Goal: Information Seeking & Learning: Learn about a topic

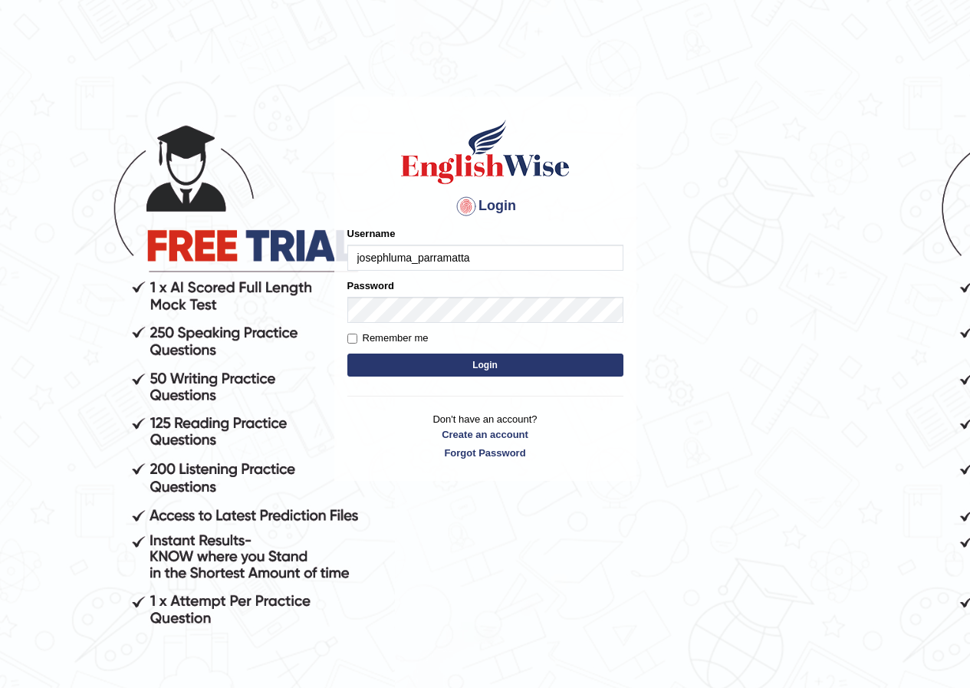
type input "josephluma_parramatta"
click at [481, 371] on button "Login" at bounding box center [485, 364] width 276 height 23
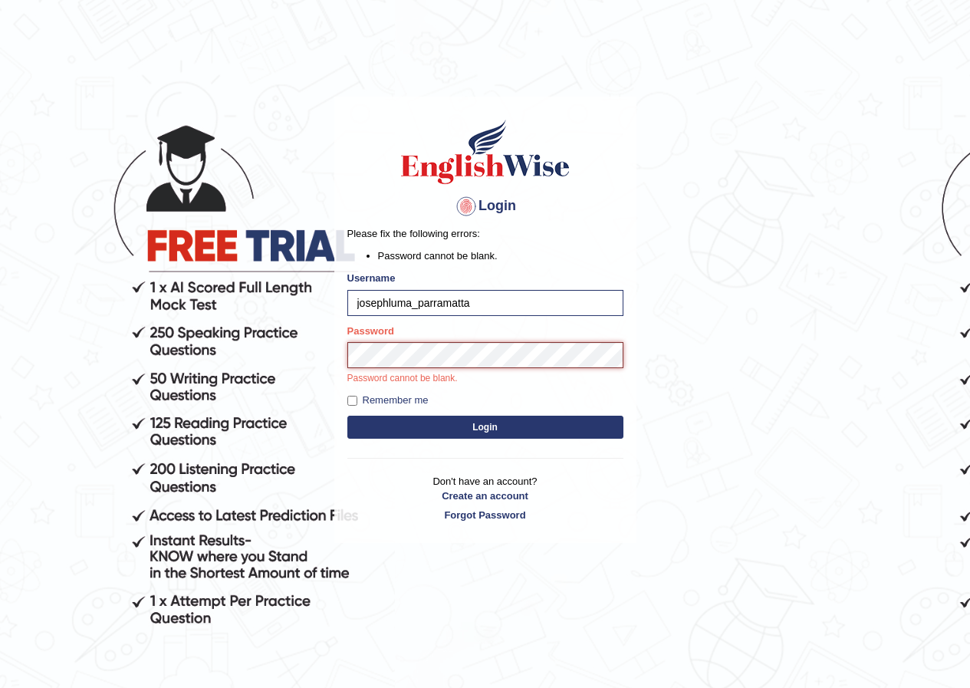
click at [347, 415] on button "Login" at bounding box center [485, 426] width 276 height 23
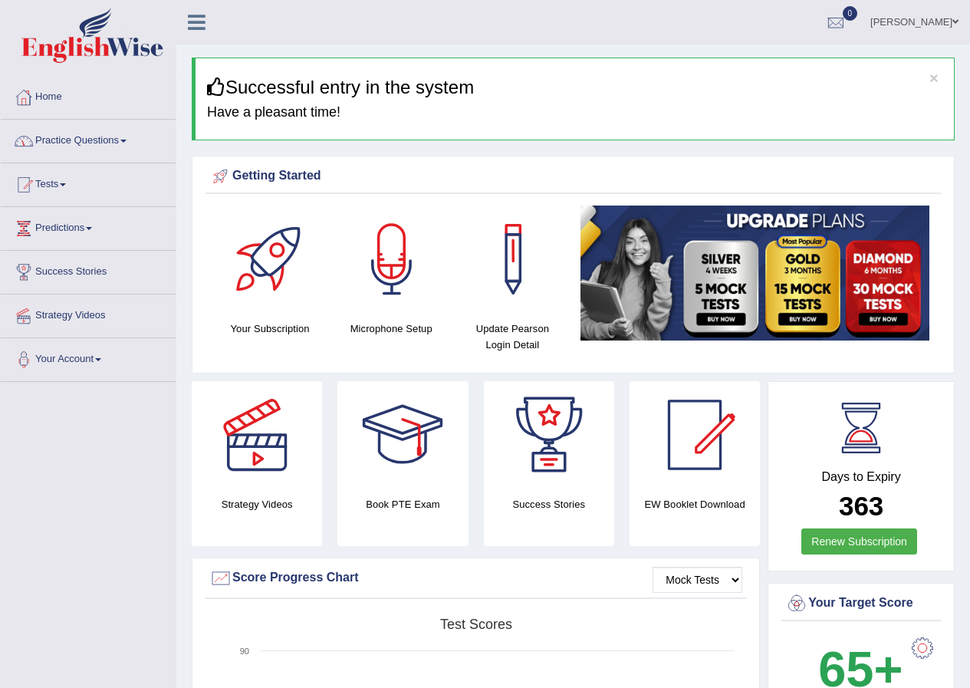
click at [88, 151] on link "Practice Questions" at bounding box center [88, 139] width 175 height 38
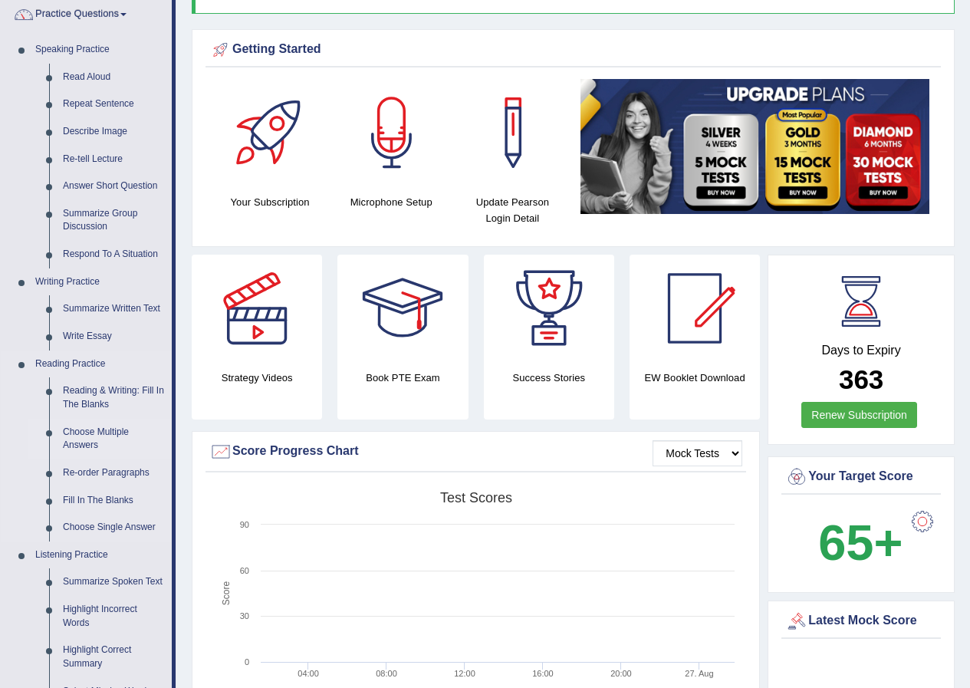
scroll to position [153, 0]
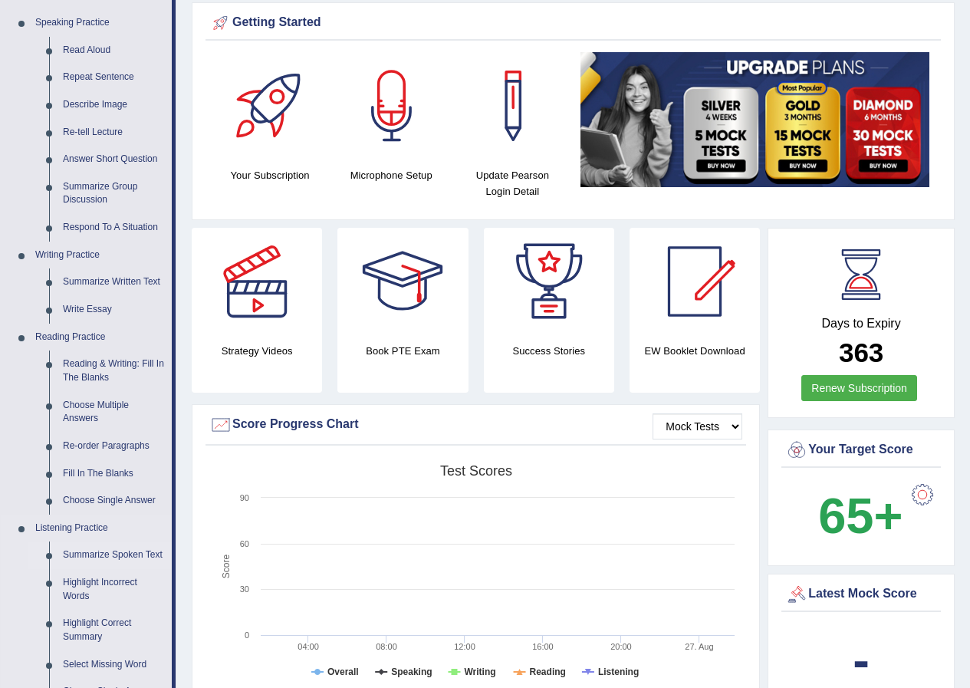
click at [98, 552] on link "Summarize Spoken Text" at bounding box center [114, 555] width 116 height 28
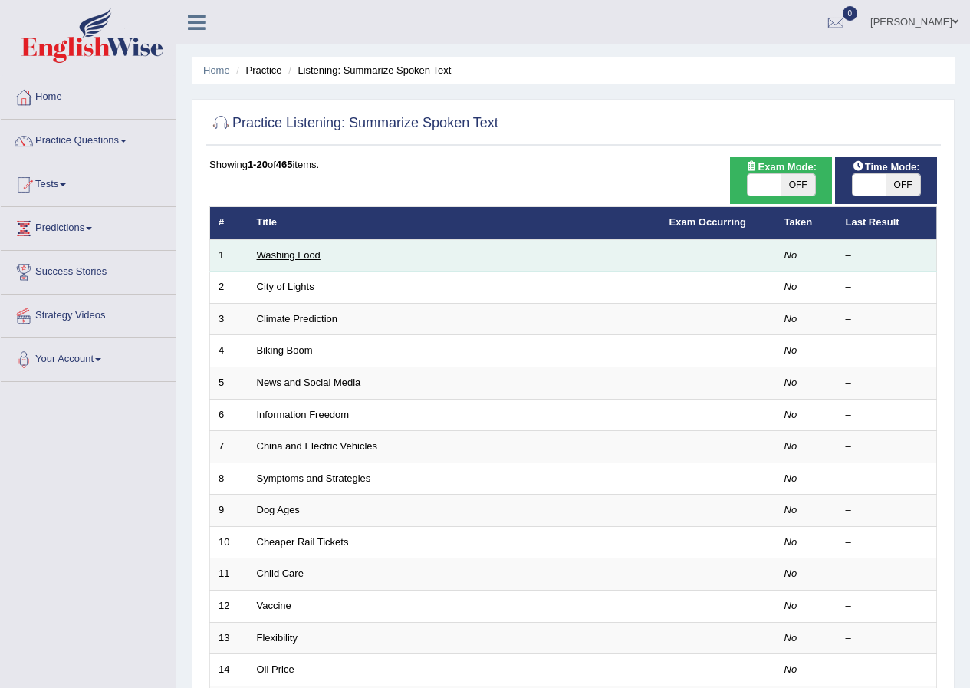
click at [296, 259] on link "Washing Food" at bounding box center [289, 254] width 64 height 11
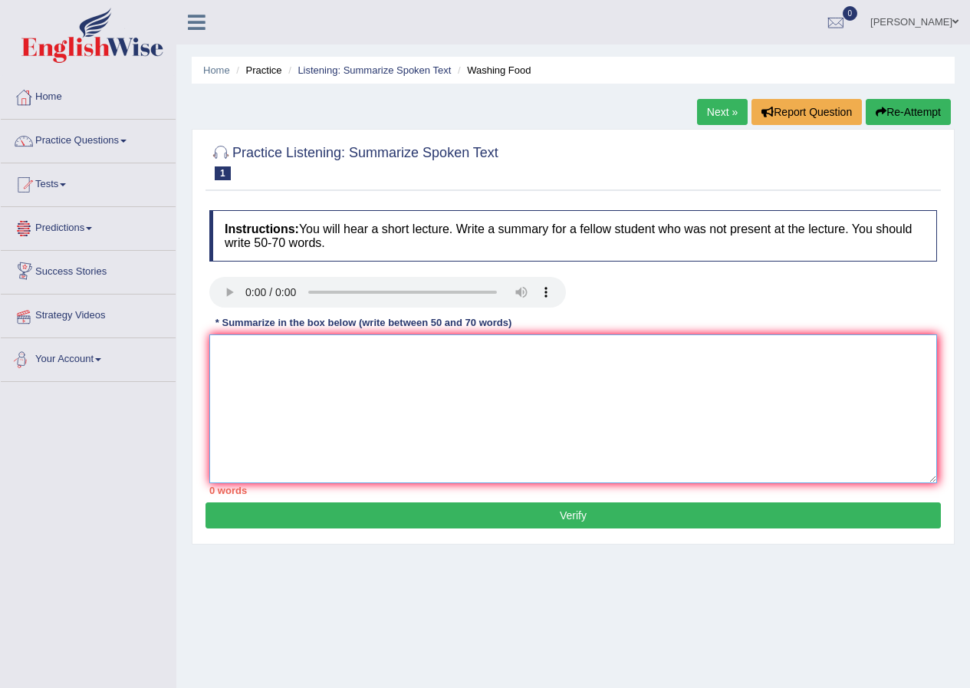
click at [272, 381] on textarea at bounding box center [572, 408] width 727 height 149
click at [301, 412] on textarea at bounding box center [572, 408] width 727 height 149
click at [302, 353] on textarea "The speaker a" at bounding box center [572, 408] width 727 height 149
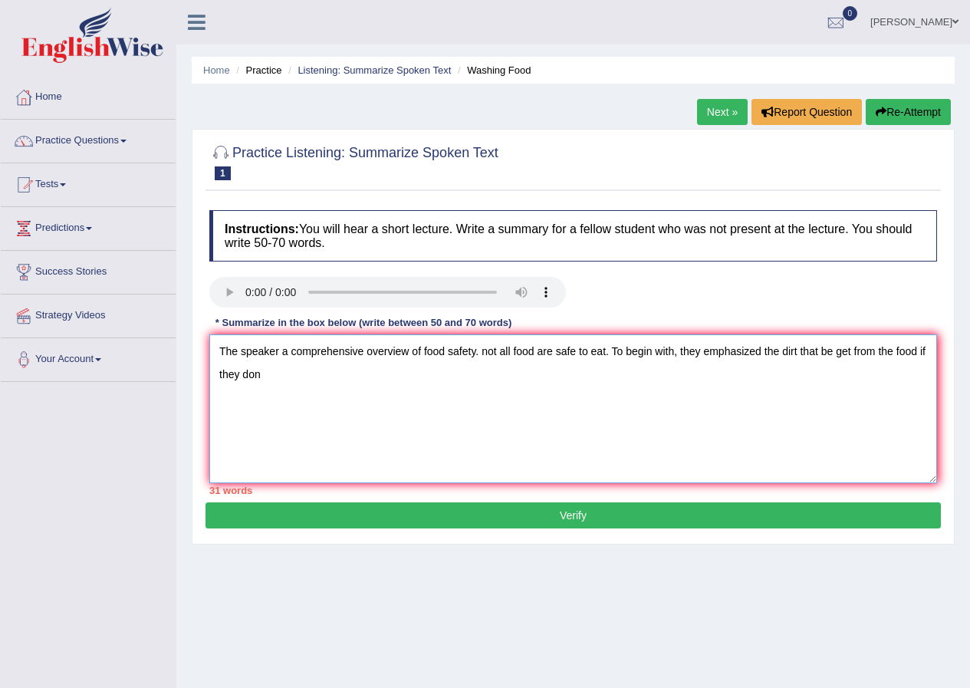
click at [818, 353] on textarea "The speaker a comprehensive overview of food safety. not all food are safe to e…" at bounding box center [572, 408] width 727 height 149
click at [852, 353] on textarea "The speaker a comprehensive overview of food safety. not all food are safe to e…" at bounding box center [572, 408] width 727 height 149
click at [848, 356] on textarea "The speaker a comprehensive overview of food safety. not all food are safe to e…" at bounding box center [572, 408] width 727 height 149
click at [271, 379] on textarea "The speaker a comprehensive overview of food safety. not all food are safe to e…" at bounding box center [572, 408] width 727 height 149
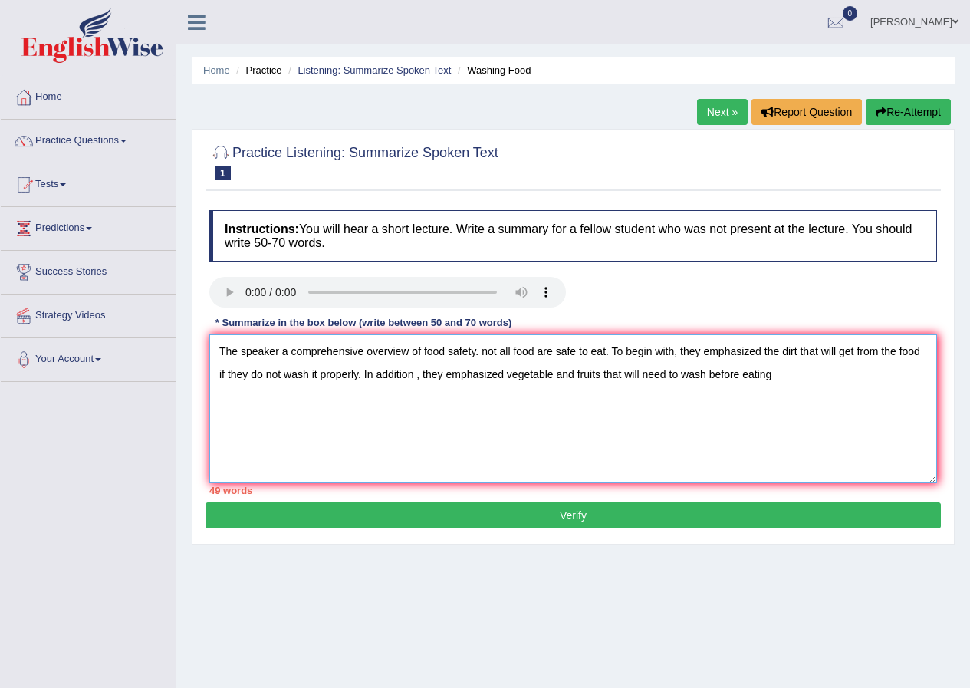
click at [362, 377] on textarea "The speaker a comprehensive overview of food safety. not all food are safe to e…" at bounding box center [572, 408] width 727 height 149
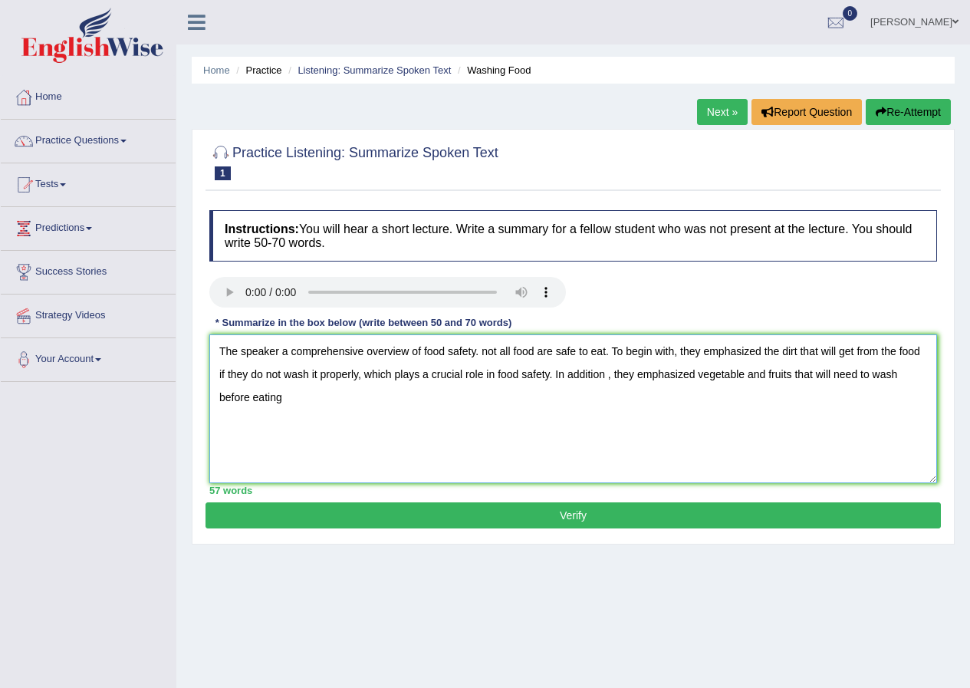
click at [283, 402] on textarea "The speaker a comprehensive overview of food safety. not all food are safe to e…" at bounding box center [572, 408] width 727 height 149
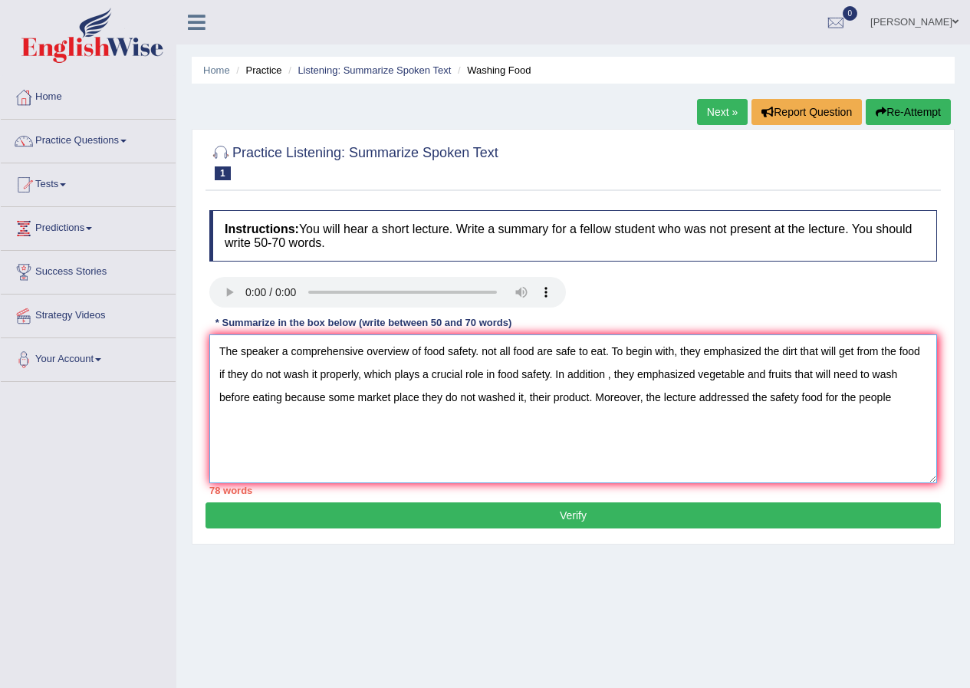
click at [750, 402] on textarea "The speaker a comprehensive overview of food safety. not all food are safe to e…" at bounding box center [572, 408] width 727 height 149
click at [911, 402] on textarea "The speaker a comprehensive overview of food safety. not all food are safe to e…" at bounding box center [572, 408] width 727 height 149
click at [915, 398] on textarea "The speaker a comprehensive overview of food safety. not all food are safe to e…" at bounding box center [572, 408] width 727 height 149
click at [914, 400] on textarea "The speaker a comprehensive overview of food safety. not all food are safe to e…" at bounding box center [572, 408] width 727 height 149
click at [271, 423] on textarea "The speaker a comprehensive overview of food safety. not all food are safe to e…" at bounding box center [572, 408] width 727 height 149
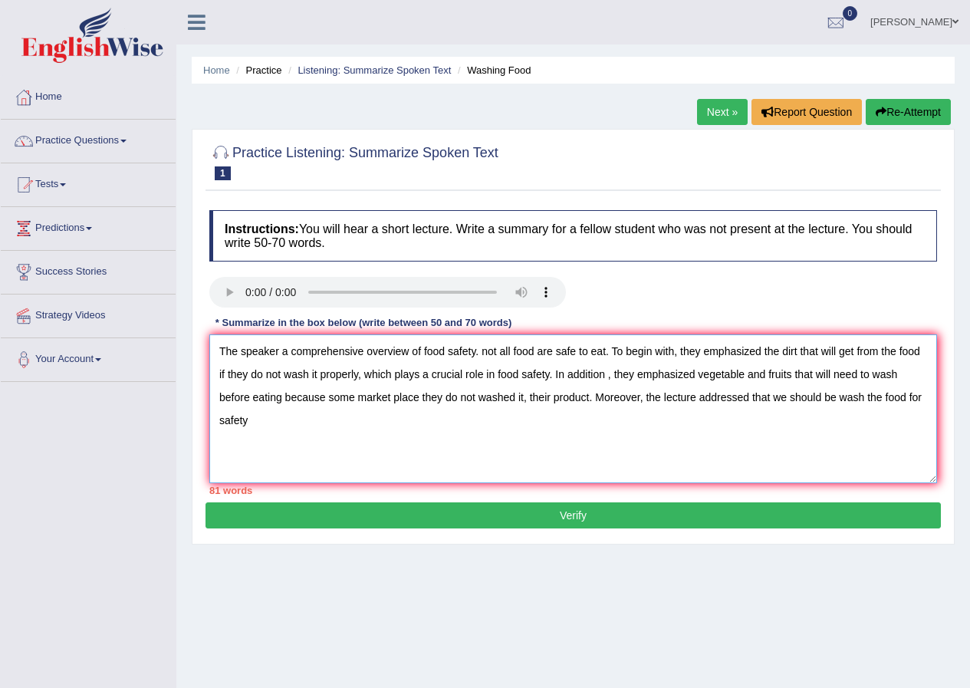
click at [642, 401] on textarea "The speaker a comprehensive overview of food safety. not all food are safe to e…" at bounding box center [572, 408] width 727 height 149
click at [848, 402] on textarea "The speaker a comprehensive overview of food safety. not all food are safe to e…" at bounding box center [572, 408] width 727 height 149
click at [281, 353] on textarea "The speaker a comprehensive overview of food safety. not all food are safe to e…" at bounding box center [572, 408] width 727 height 149
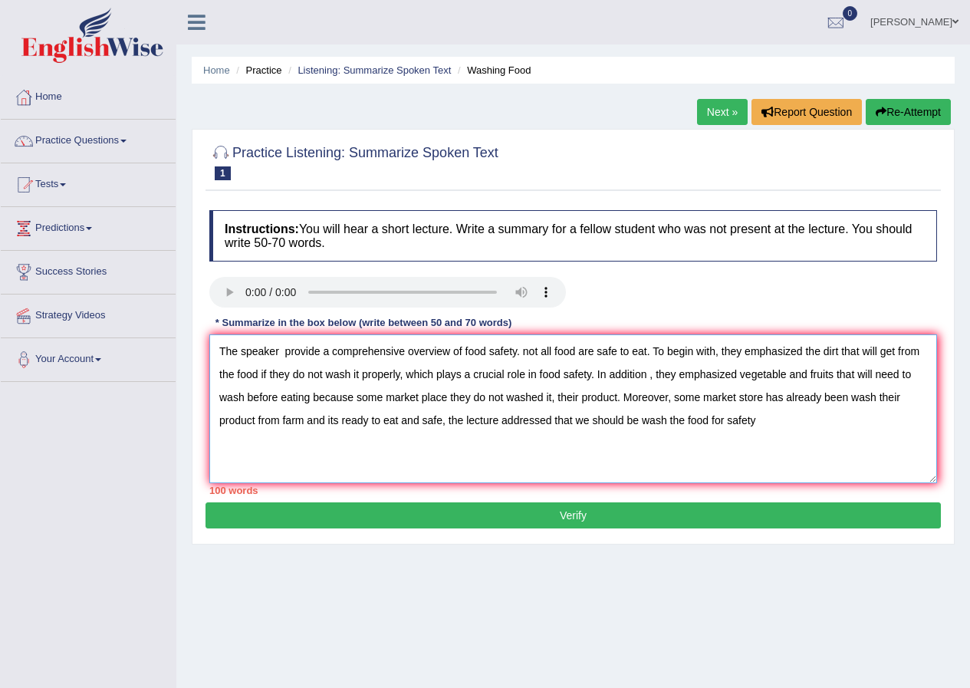
click at [648, 353] on textarea "The speaker provide a comprehensive overview of food safety. not all food are s…" at bounding box center [572, 408] width 727 height 149
click at [707, 352] on textarea "The speaker provide a comprehensive overview of food safety. To begin with, the…" at bounding box center [572, 408] width 727 height 149
click at [763, 353] on textarea "The speaker provide a comprehensive overview of food safety. To begin with, the…" at bounding box center [572, 408] width 727 height 149
click at [459, 376] on textarea "The speaker provide a comprehensive overview of food safety. To begin with, the…" at bounding box center [572, 408] width 727 height 149
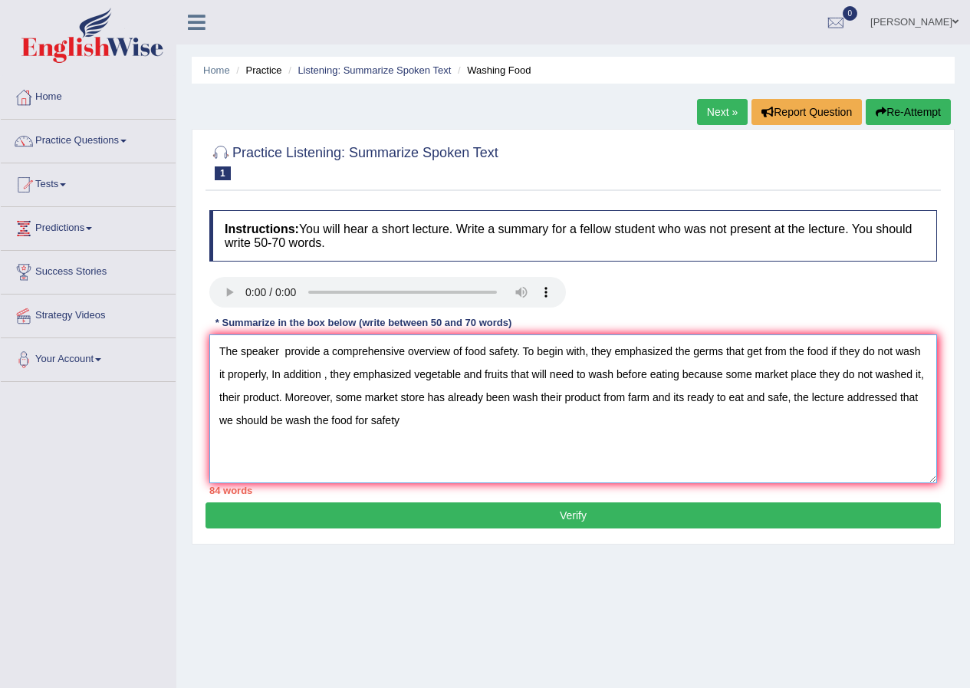
click at [924, 376] on textarea "The speaker provide a comprehensive overview of food safety. To begin with, the…" at bounding box center [572, 408] width 727 height 149
click at [787, 403] on textarea "The speaker provide a comprehensive overview of food safety. To begin with, the…" at bounding box center [572, 408] width 727 height 149
click at [653, 401] on textarea "The speaker provide a comprehensive overview of food safety. To begin with, the…" at bounding box center [572, 408] width 727 height 149
click at [668, 402] on textarea "The speaker provide a comprehensive overview of food safety. To begin with, the…" at bounding box center [572, 408] width 727 height 149
drag, startPoint x: 654, startPoint y: 399, endPoint x: 717, endPoint y: 434, distance: 72.1
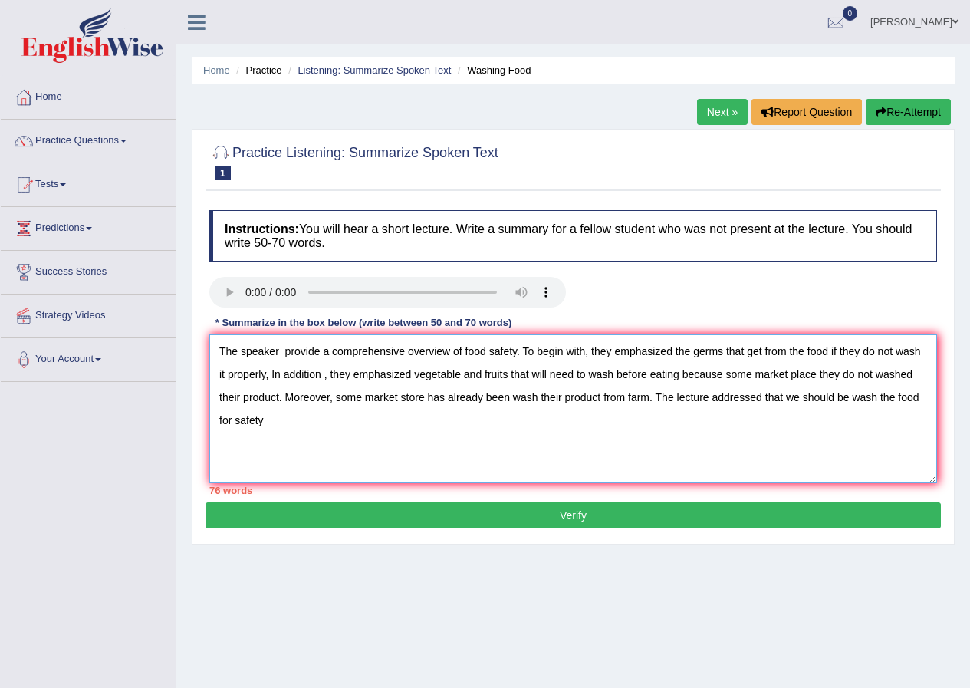
click at [717, 434] on textarea "The speaker provide a comprehensive overview of food safety. To begin with, the…" at bounding box center [572, 408] width 727 height 149
click at [412, 437] on textarea "The speaker provide a comprehensive overview of food safety. To begin with, the…" at bounding box center [572, 408] width 727 height 149
click at [320, 356] on textarea "The speaker provide a comprehensive overview of food safety. To begin with, the…" at bounding box center [572, 408] width 727 height 149
click at [279, 408] on textarea "The speaker provided a comprehensive overview of food safety. To begin with, th…" at bounding box center [572, 408] width 727 height 149
click at [697, 356] on textarea "The speaker provided a comprehensive overview of food safety. To begin with, th…" at bounding box center [572, 408] width 727 height 149
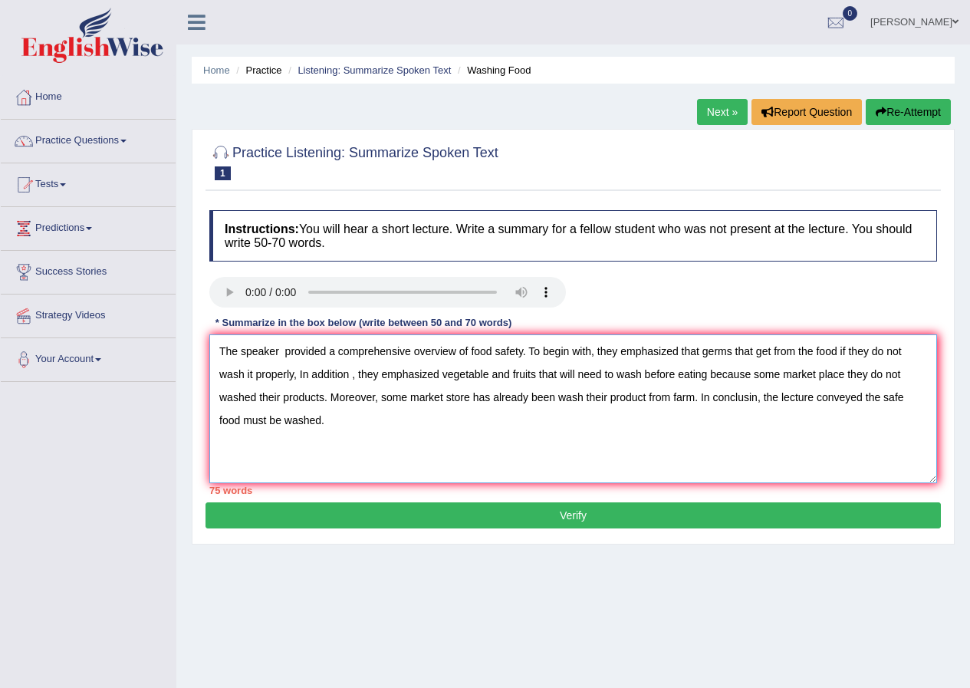
click at [359, 377] on textarea "The speaker provided a comprehensive overview of food safety. To begin with, th…" at bounding box center [572, 408] width 727 height 149
click at [355, 385] on textarea "The speaker provided a comprehensive overview of food safety. To begin with, th…" at bounding box center [572, 408] width 727 height 149
click at [486, 380] on textarea "The speaker provided a comprehensive overview of food safety. To begin with, th…" at bounding box center [572, 408] width 727 height 149
click at [643, 379] on textarea "The speaker provided a comprehensive overview of food safety. To begin with, th…" at bounding box center [572, 408] width 727 height 149
click at [845, 381] on textarea "The speaker provided a comprehensive overview of food safety. To begin with, th…" at bounding box center [572, 408] width 727 height 149
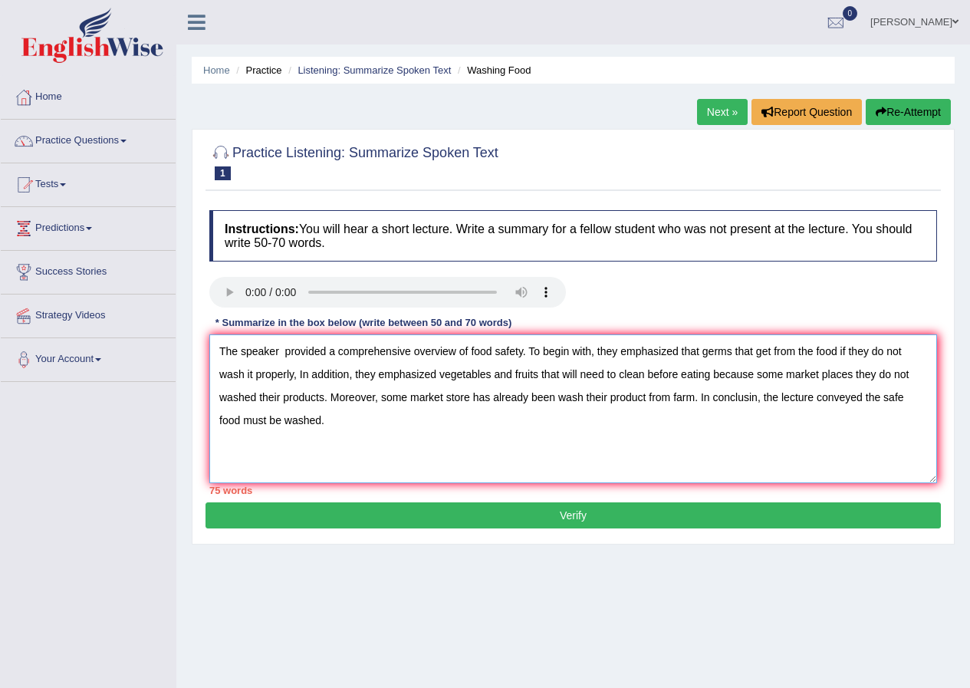
click at [255, 399] on textarea "The speaker provided a comprehensive overview of food safety. To begin with, th…" at bounding box center [572, 408] width 727 height 149
click at [458, 403] on textarea "The speaker provided a comprehensive overview of food safety. To begin with, th…" at bounding box center [572, 408] width 727 height 149
click at [574, 403] on textarea "The speaker provided a comprehensive overview of food safety. To begin with, th…" at bounding box center [572, 408] width 727 height 149
click at [323, 422] on textarea "The speaker provided a comprehensive overview of food safety. To begin with, th…" at bounding box center [572, 408] width 727 height 149
type textarea "The speaker provided a comprehensive overview of food safety. To begin with, th…"
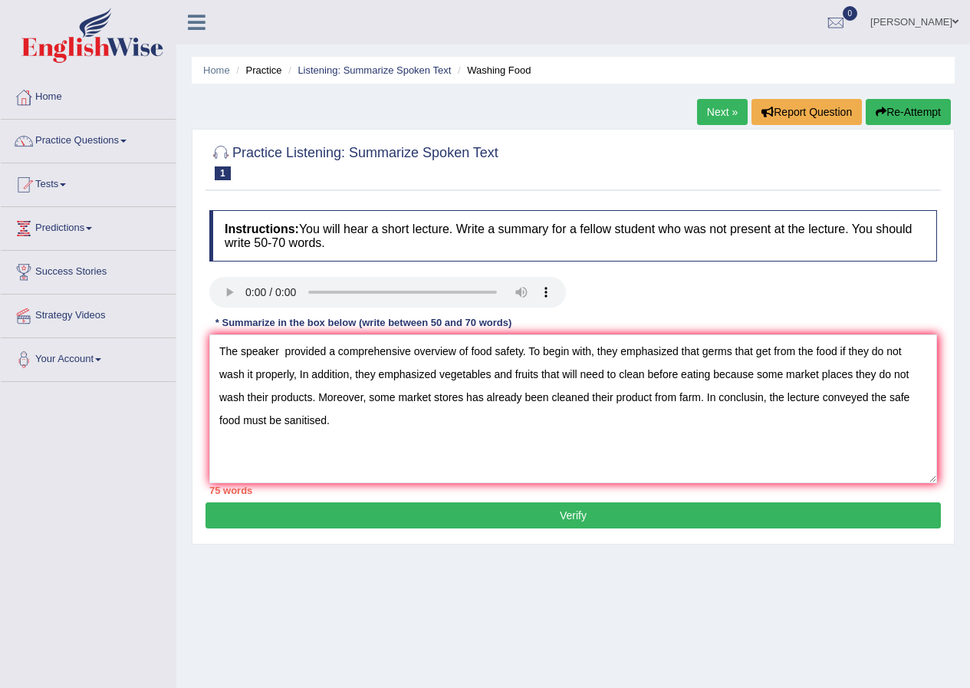
click at [359, 513] on button "Verify" at bounding box center [572, 515] width 735 height 26
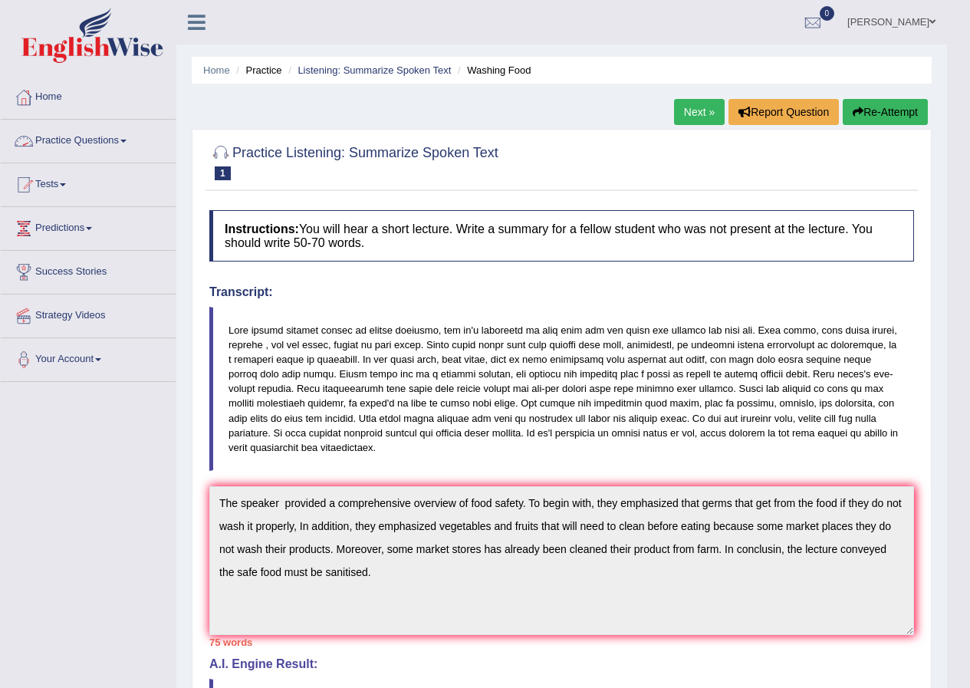
click at [124, 146] on link "Practice Questions" at bounding box center [88, 139] width 175 height 38
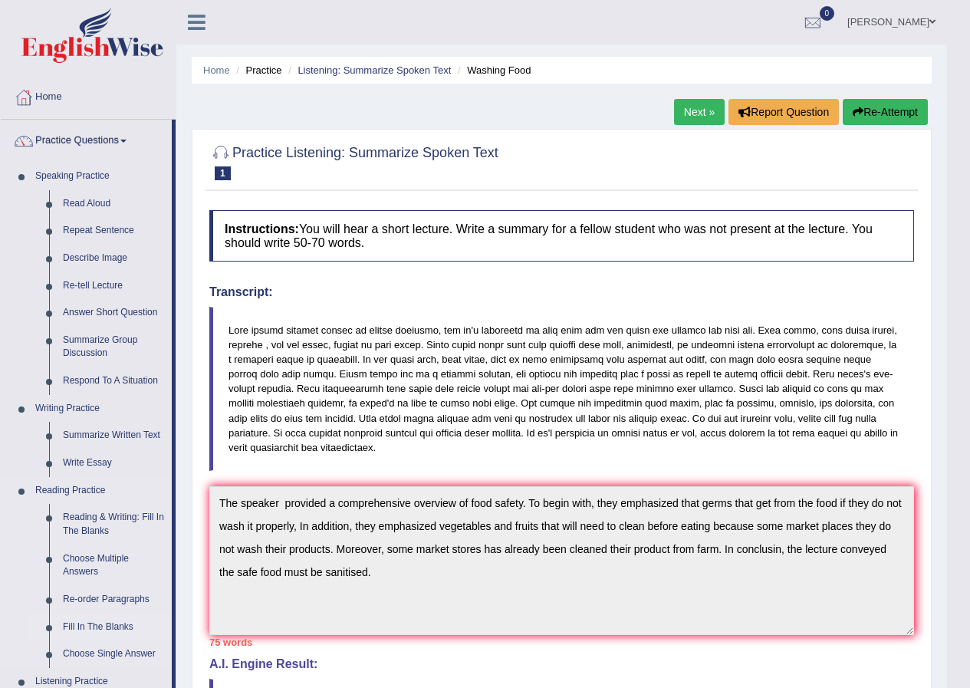
click at [109, 621] on link "Fill In The Blanks" at bounding box center [114, 627] width 116 height 28
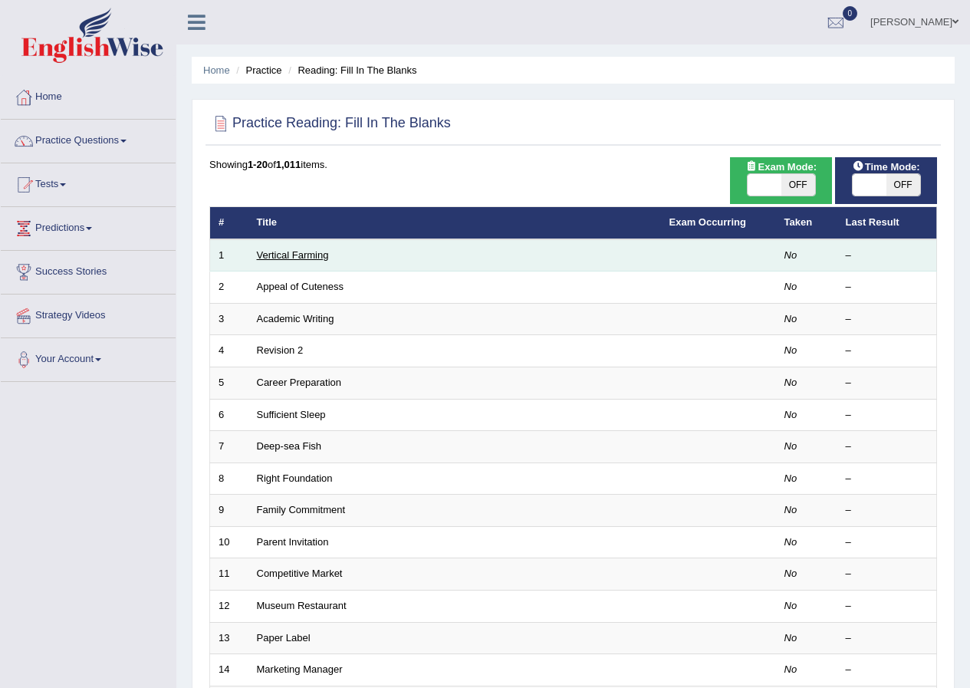
click at [298, 254] on link "Vertical Farming" at bounding box center [293, 254] width 72 height 11
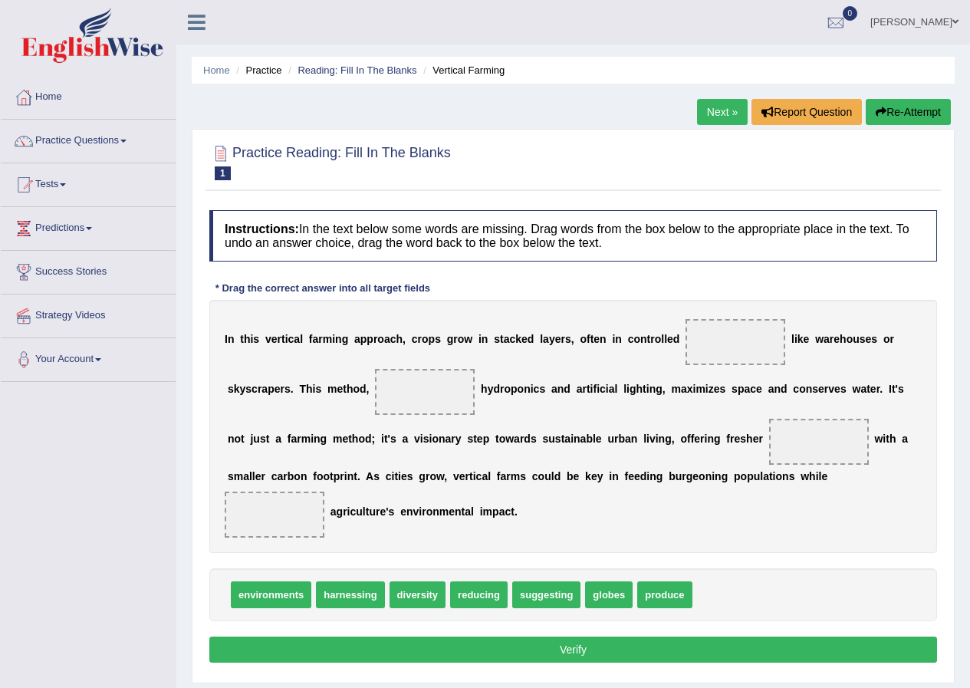
click at [707, 341] on span at bounding box center [735, 342] width 100 height 46
drag, startPoint x: 290, startPoint y: 592, endPoint x: 750, endPoint y: 339, distance: 525.5
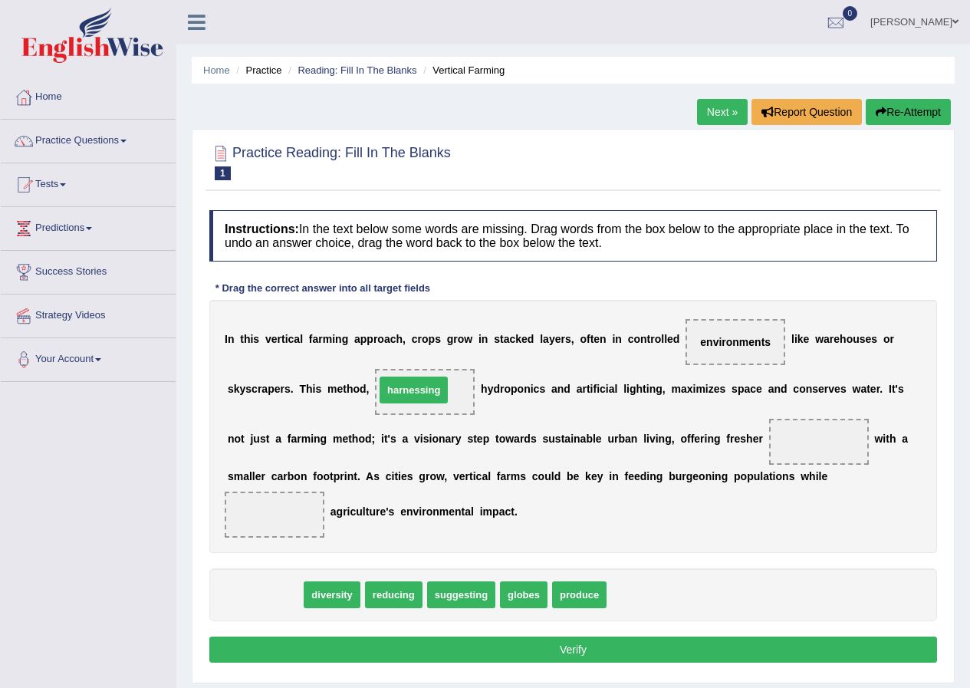
drag, startPoint x: 285, startPoint y: 594, endPoint x: 434, endPoint y: 389, distance: 253.0
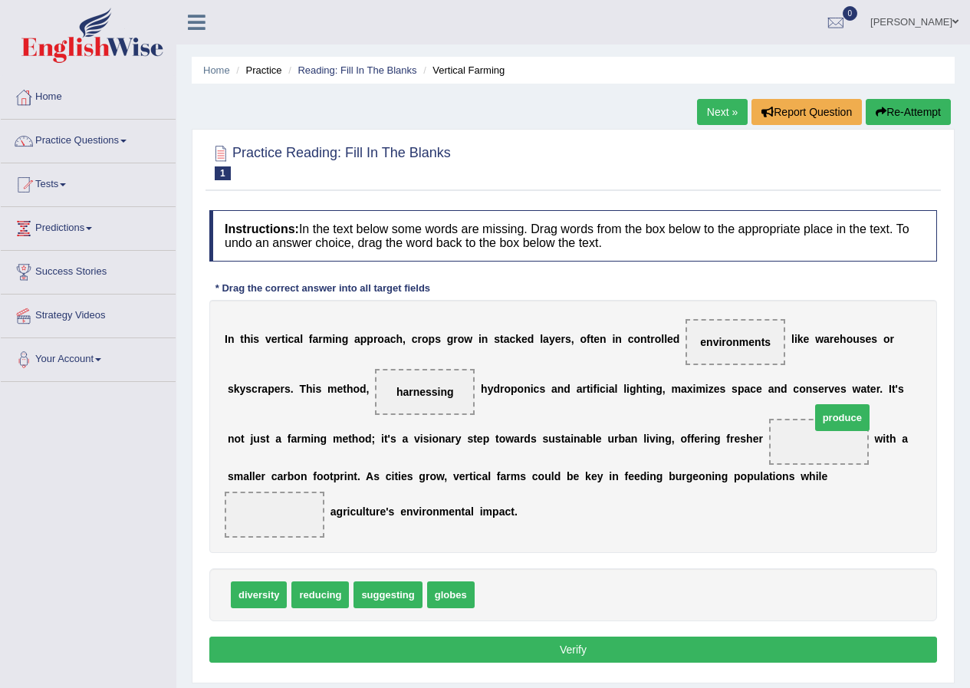
drag, startPoint x: 498, startPoint y: 599, endPoint x: 828, endPoint y: 455, distance: 360.0
drag, startPoint x: 326, startPoint y: 592, endPoint x: 281, endPoint y: 511, distance: 92.6
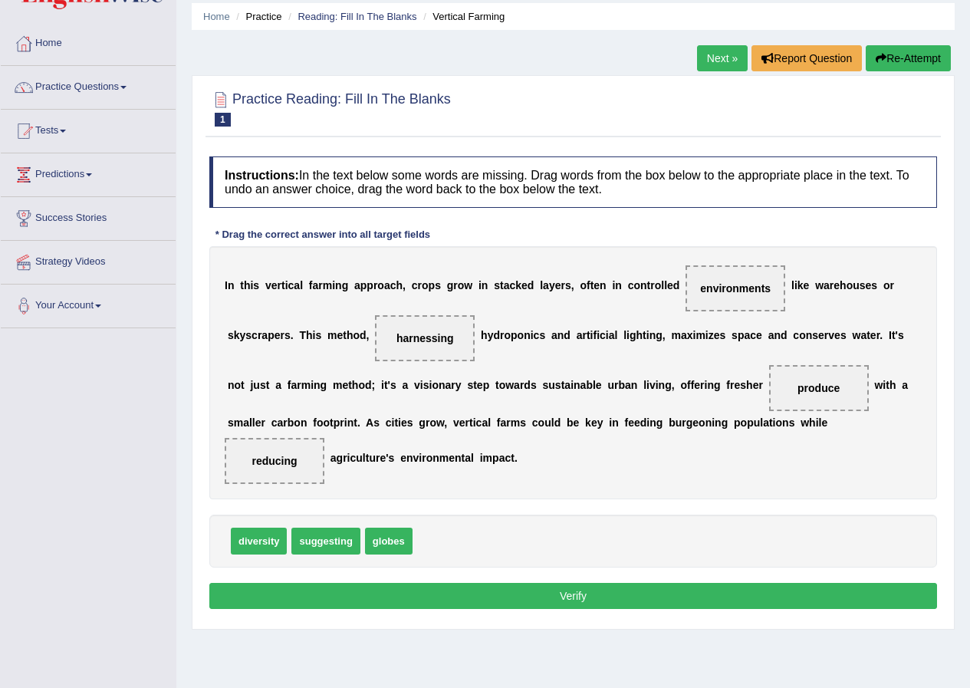
scroll to position [77, 0]
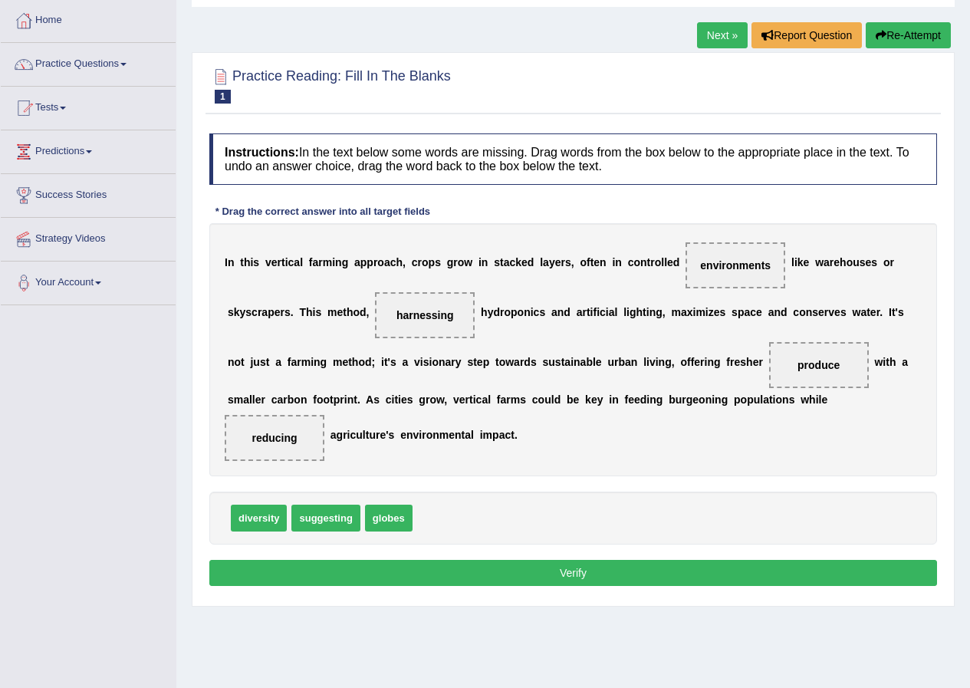
click at [513, 566] on button "Verify" at bounding box center [572, 573] width 727 height 26
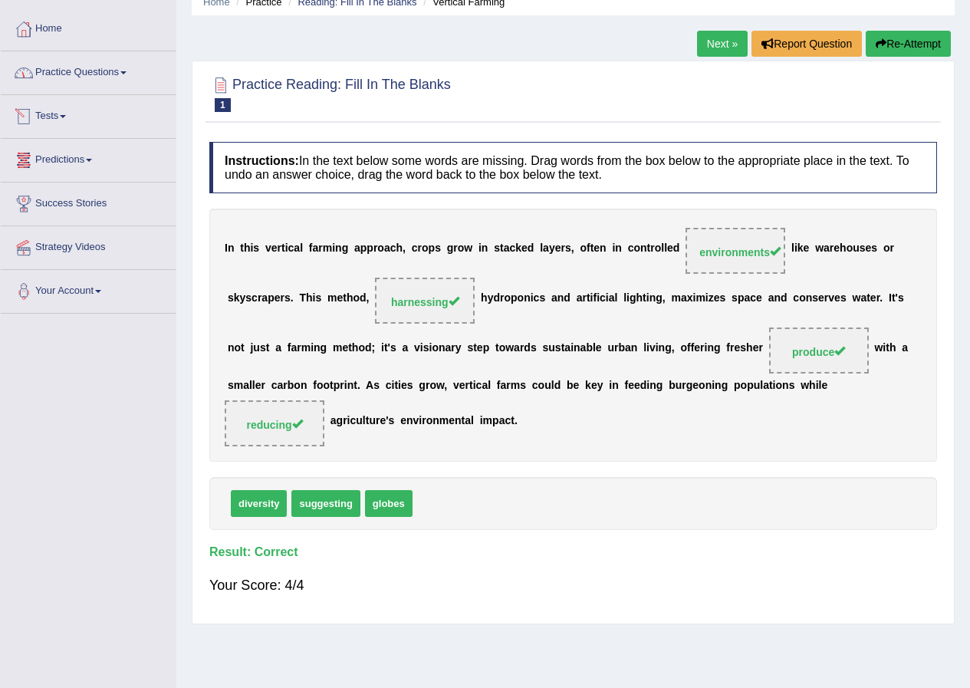
scroll to position [41, 0]
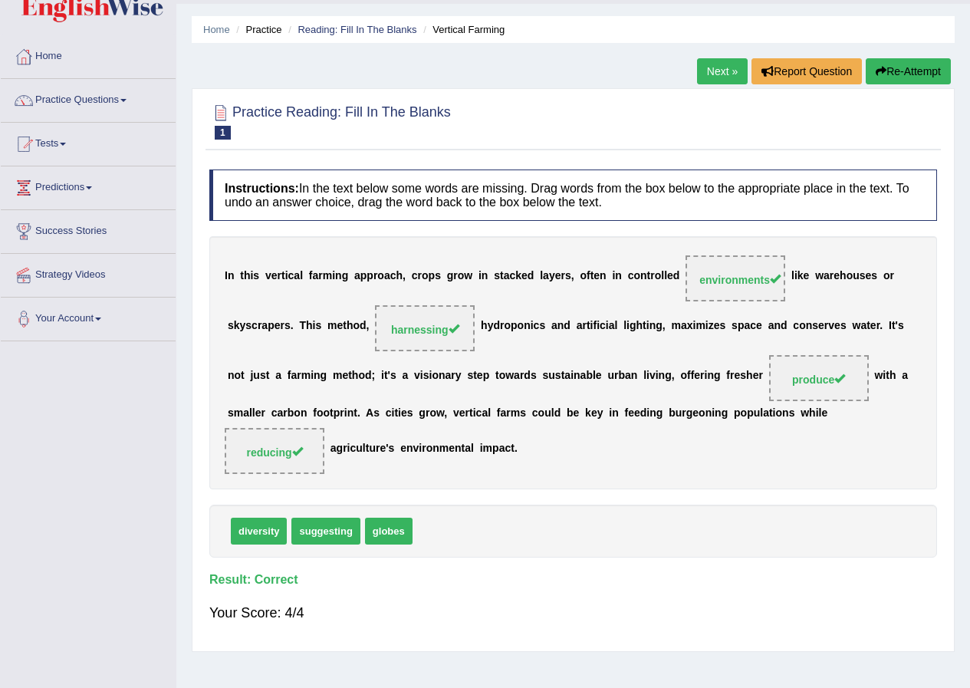
click at [721, 69] on link "Next »" at bounding box center [722, 71] width 51 height 26
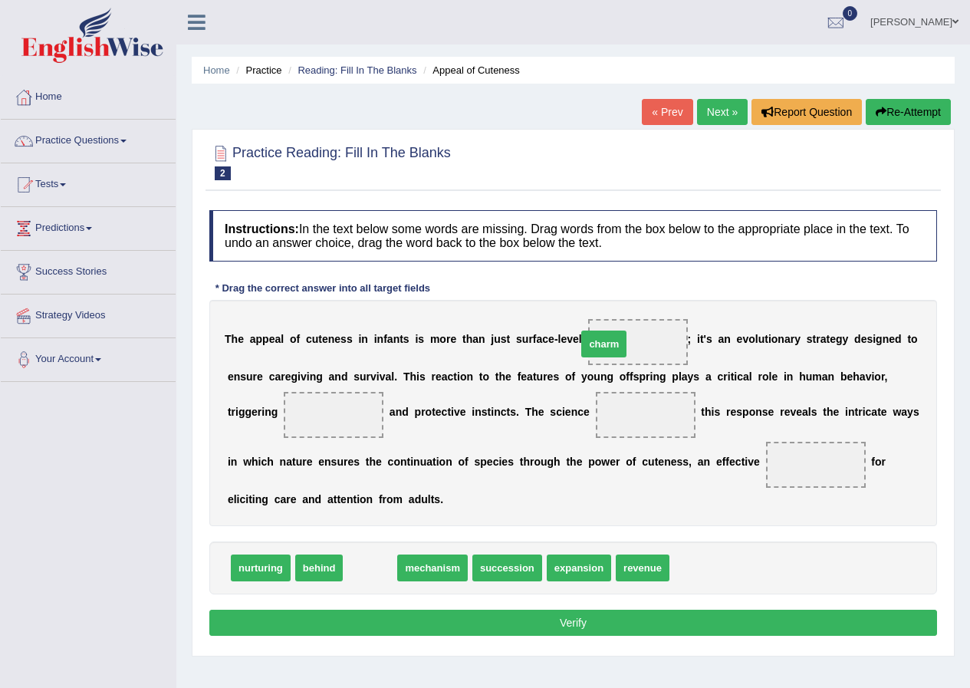
drag, startPoint x: 369, startPoint y: 571, endPoint x: 603, endPoint y: 347, distance: 323.6
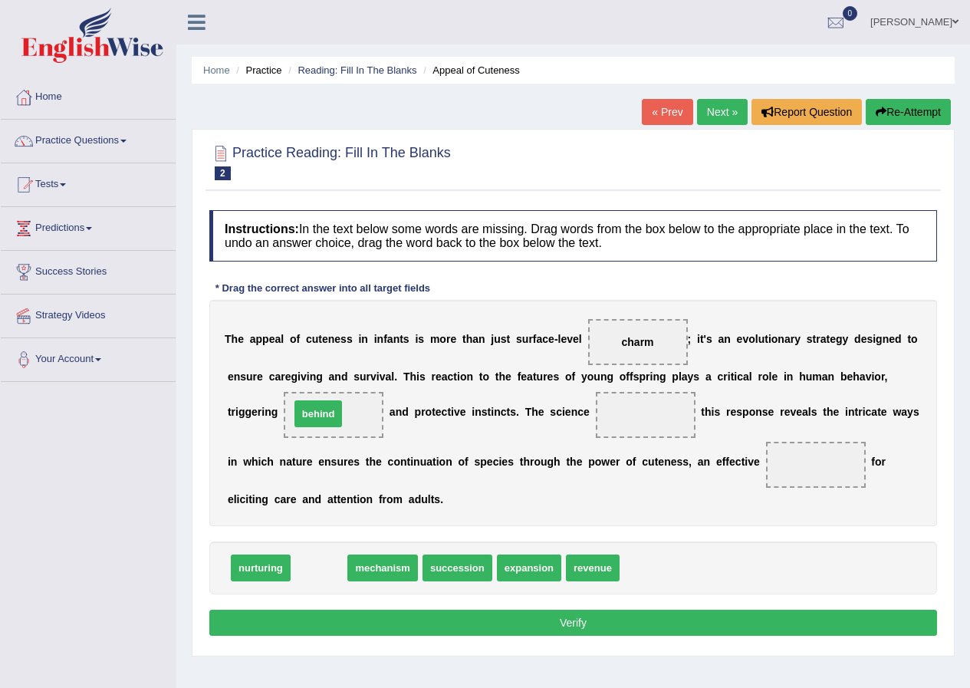
drag, startPoint x: 320, startPoint y: 564, endPoint x: 320, endPoint y: 410, distance: 154.1
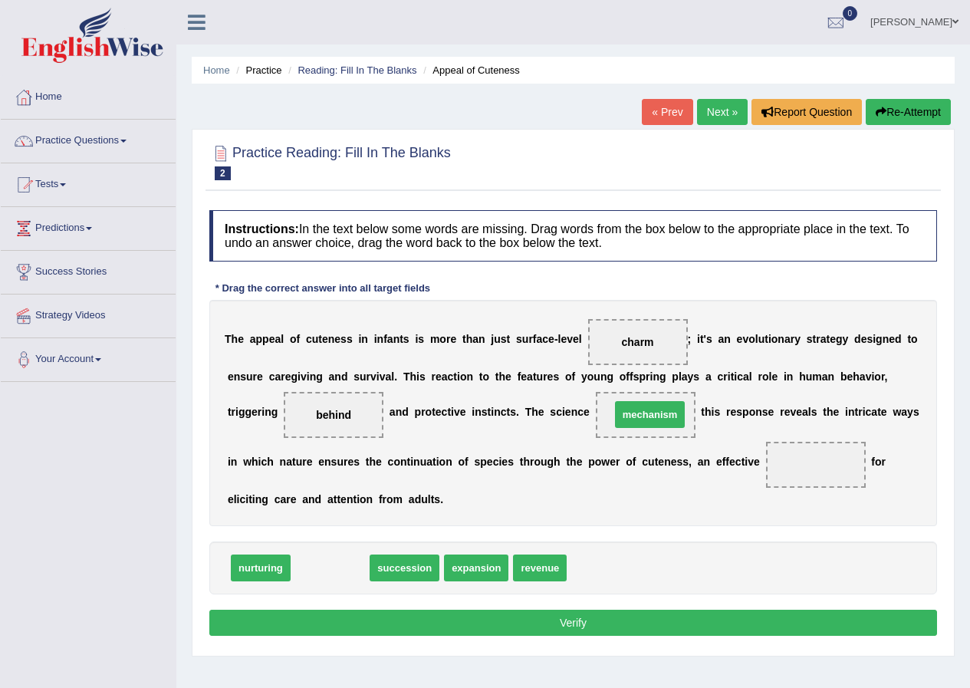
drag, startPoint x: 341, startPoint y: 566, endPoint x: 661, endPoint y: 412, distance: 354.5
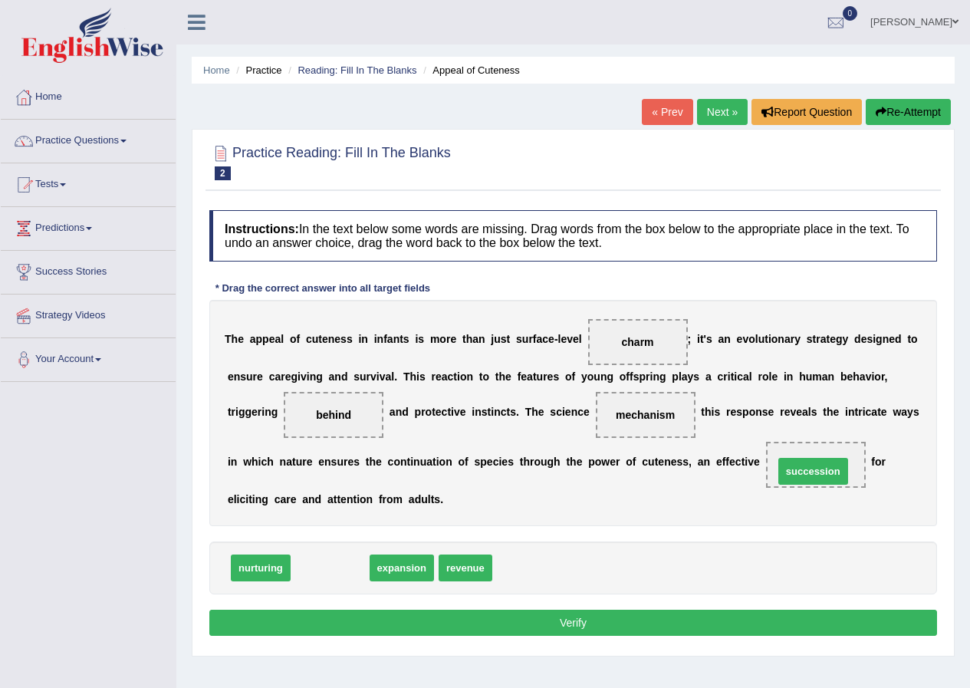
drag, startPoint x: 344, startPoint y: 575, endPoint x: 827, endPoint y: 478, distance: 492.4
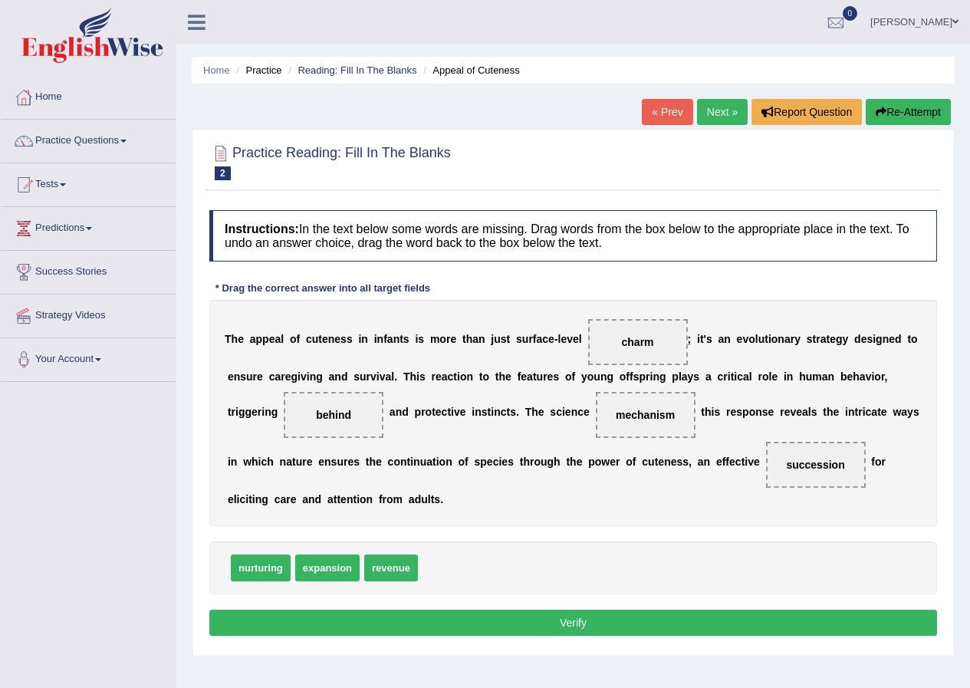
click at [514, 614] on button "Verify" at bounding box center [572, 622] width 727 height 26
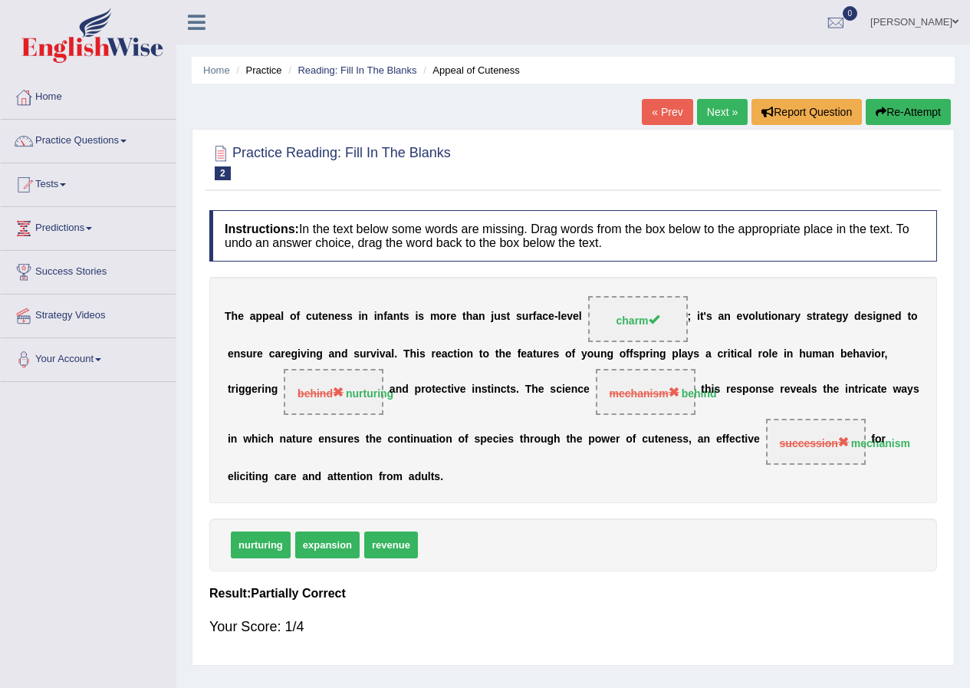
click at [706, 110] on link "Next »" at bounding box center [722, 112] width 51 height 26
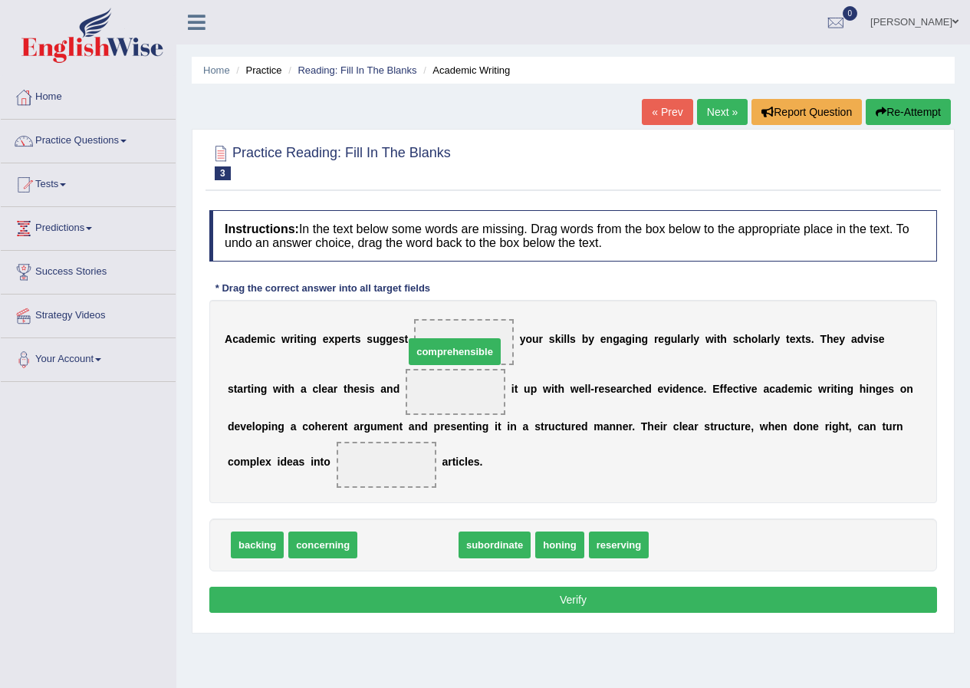
drag, startPoint x: 393, startPoint y: 547, endPoint x: 440, endPoint y: 354, distance: 198.7
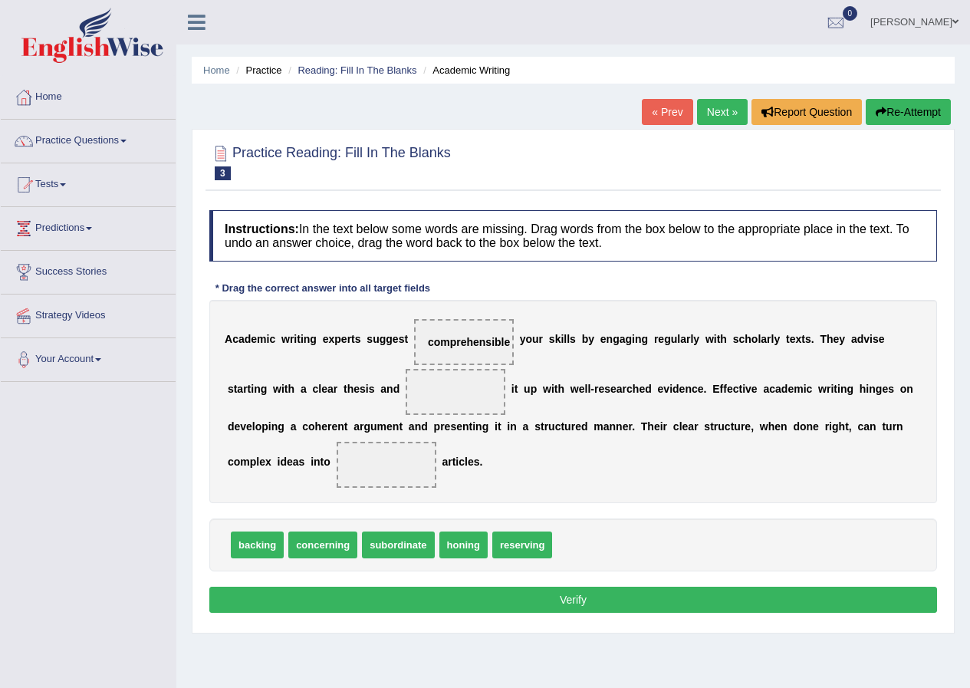
click at [322, 547] on span "concerning" at bounding box center [322, 544] width 69 height 27
drag, startPoint x: 238, startPoint y: 546, endPoint x: 438, endPoint y: 393, distance: 251.4
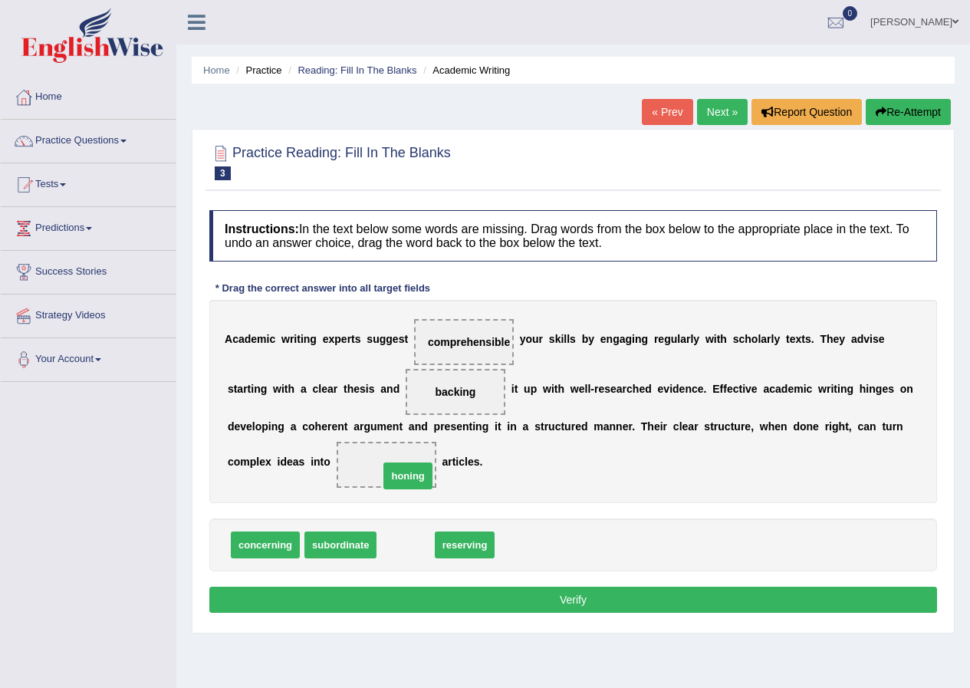
drag, startPoint x: 409, startPoint y: 545, endPoint x: 409, endPoint y: 480, distance: 65.2
click at [523, 593] on button "Verify" at bounding box center [572, 599] width 727 height 26
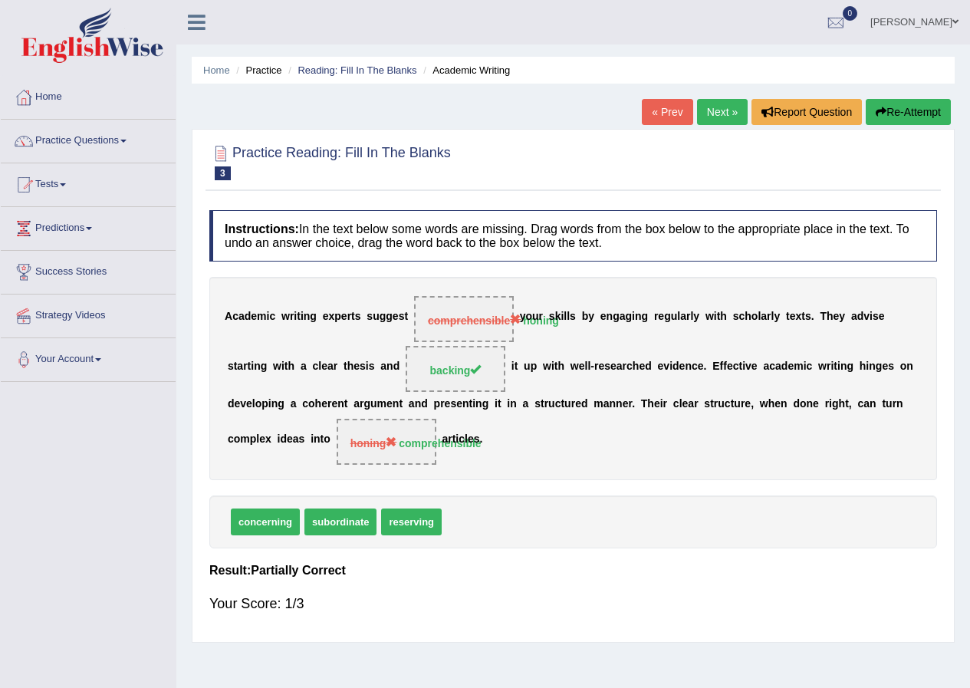
click at [711, 112] on link "Next »" at bounding box center [722, 112] width 51 height 26
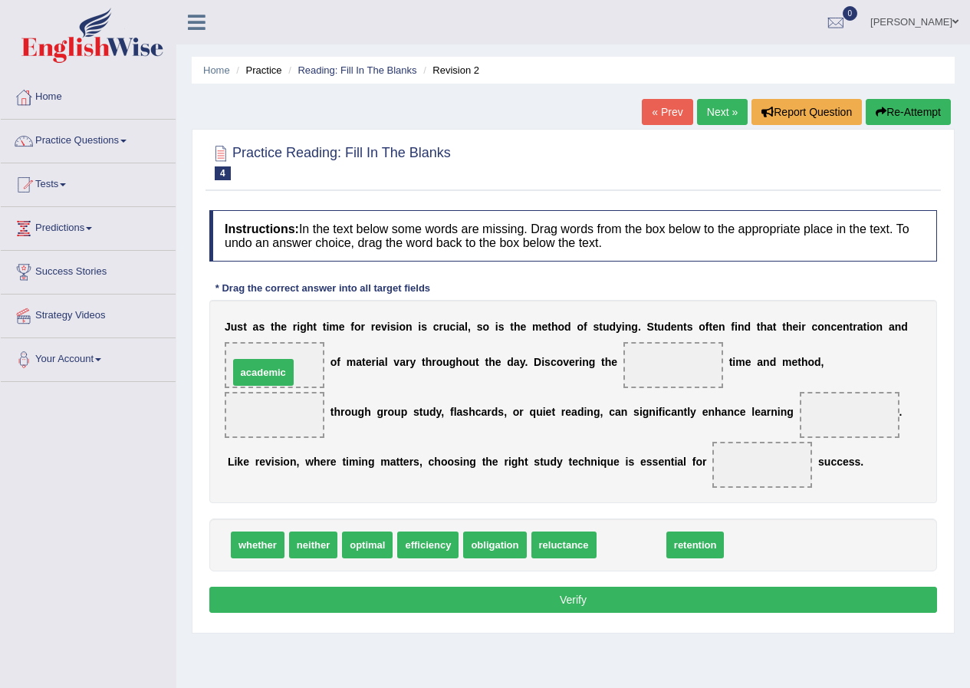
drag, startPoint x: 635, startPoint y: 544, endPoint x: 267, endPoint y: 372, distance: 406.3
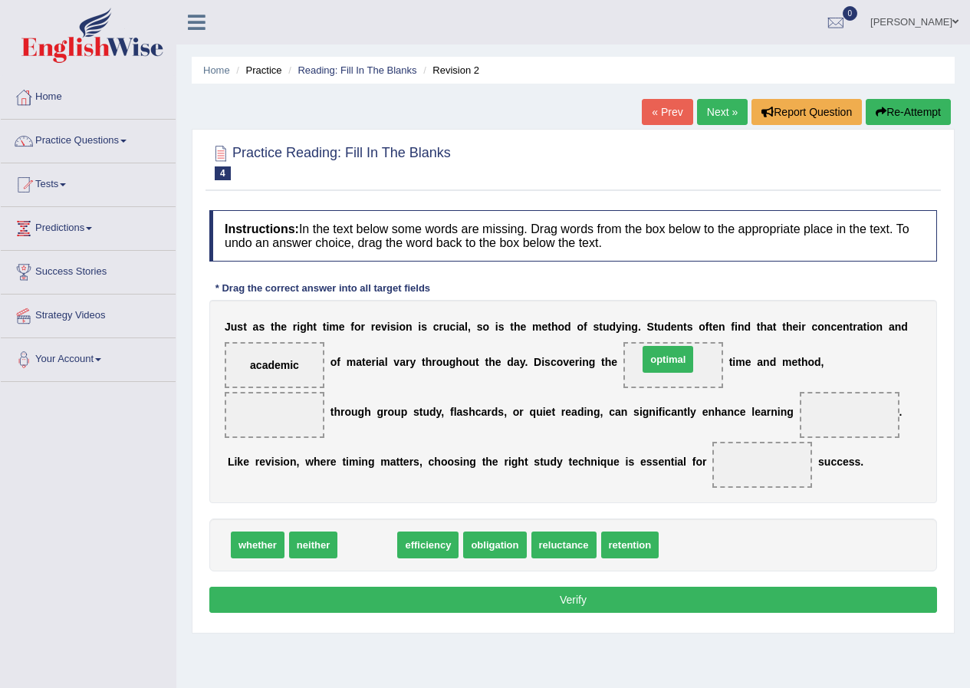
drag, startPoint x: 368, startPoint y: 545, endPoint x: 668, endPoint y: 359, distance: 353.1
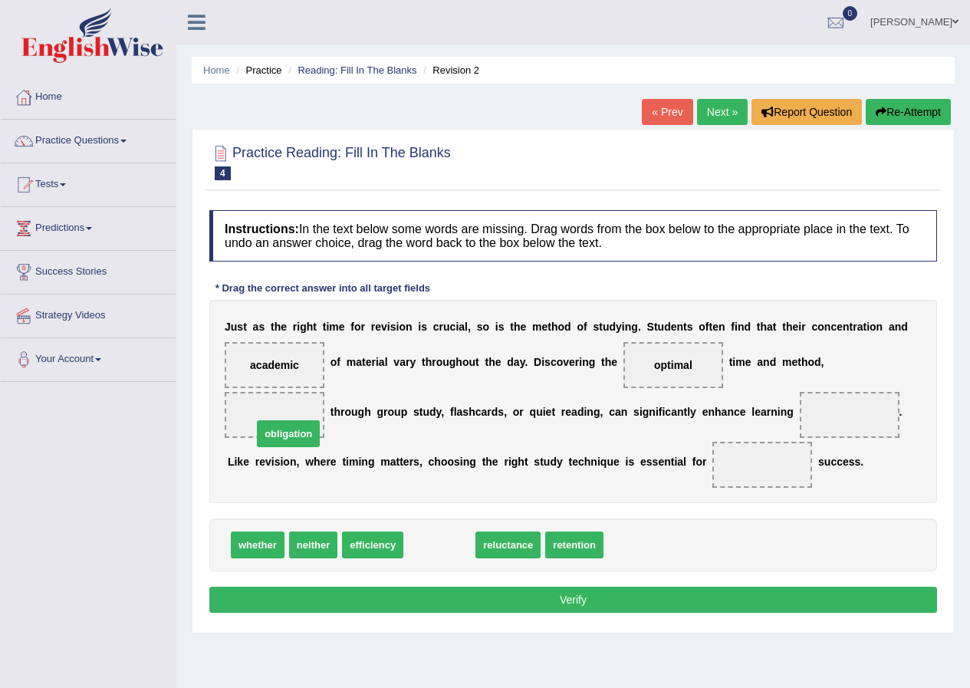
drag, startPoint x: 445, startPoint y: 540, endPoint x: 294, endPoint y: 428, distance: 187.5
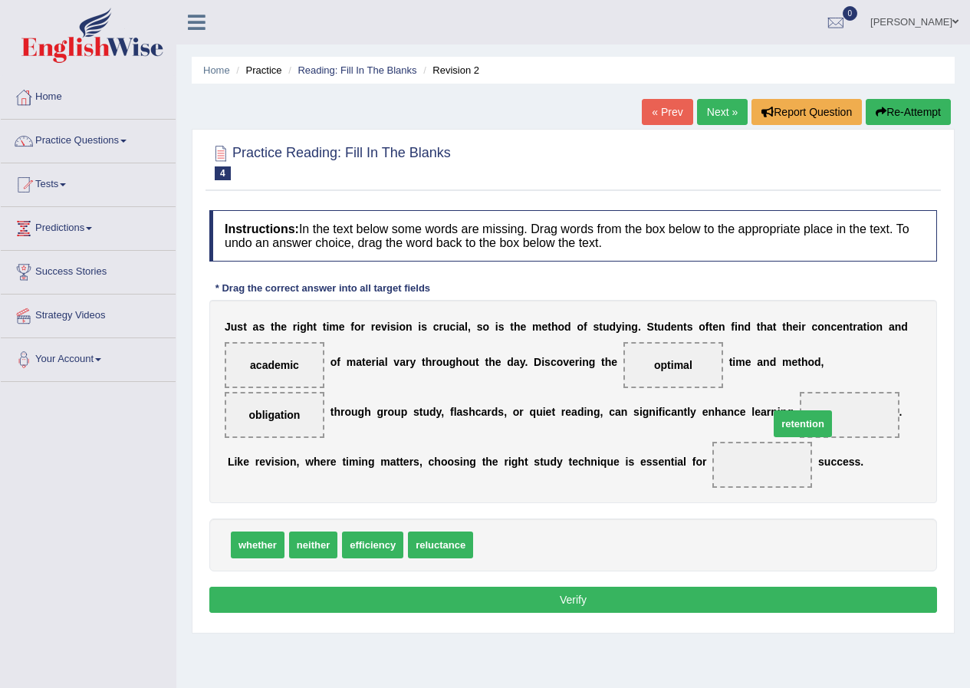
drag, startPoint x: 504, startPoint y: 540, endPoint x: 812, endPoint y: 411, distance: 334.2
click at [812, 411] on span "retention" at bounding box center [849, 415] width 100 height 46
drag, startPoint x: 245, startPoint y: 363, endPoint x: 281, endPoint y: 365, distance: 36.1
click at [658, 411] on div "J u s t a s t h e r i g h t t i m e f o r r e v i s i o n i s c r u c i a l , s…" at bounding box center [572, 401] width 727 height 203
drag, startPoint x: 278, startPoint y: 368, endPoint x: 763, endPoint y: 471, distance: 495.2
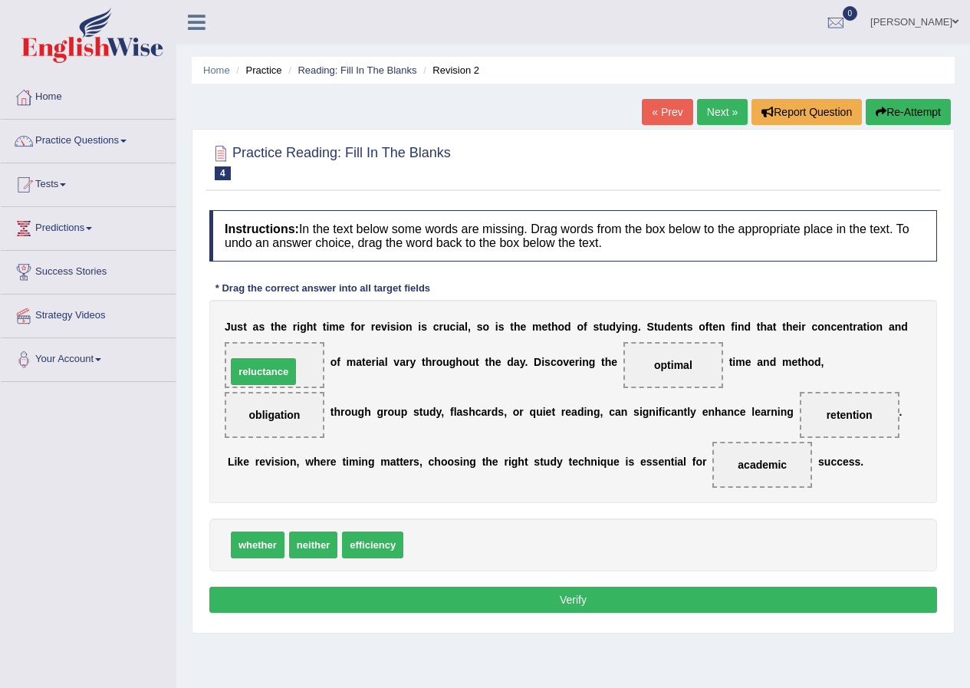
drag, startPoint x: 426, startPoint y: 547, endPoint x: 249, endPoint y: 374, distance: 247.7
click at [513, 600] on button "Verify" at bounding box center [572, 599] width 727 height 26
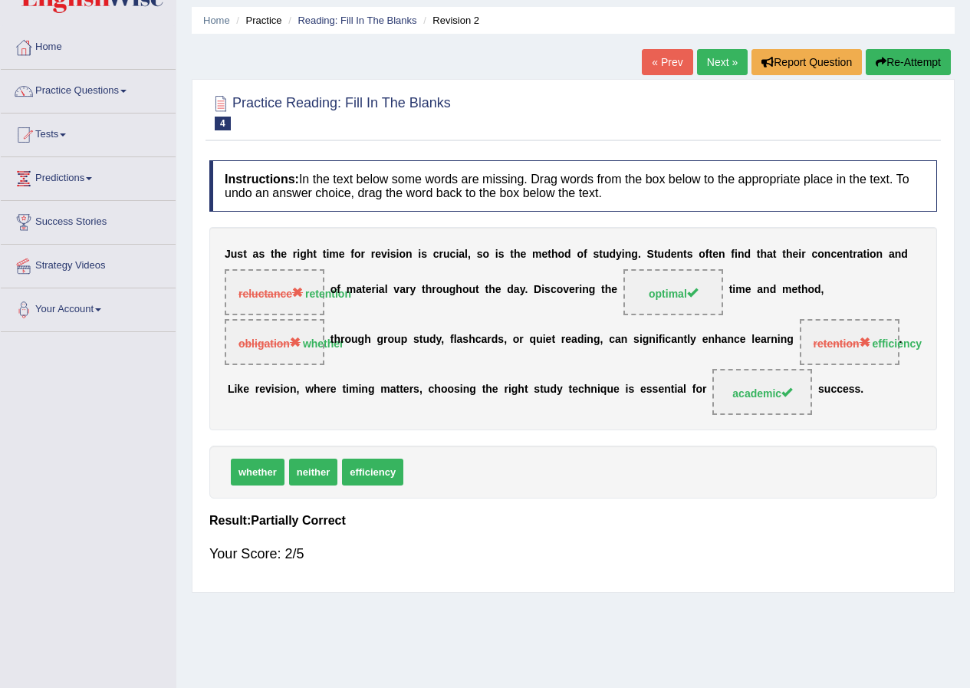
scroll to position [77, 0]
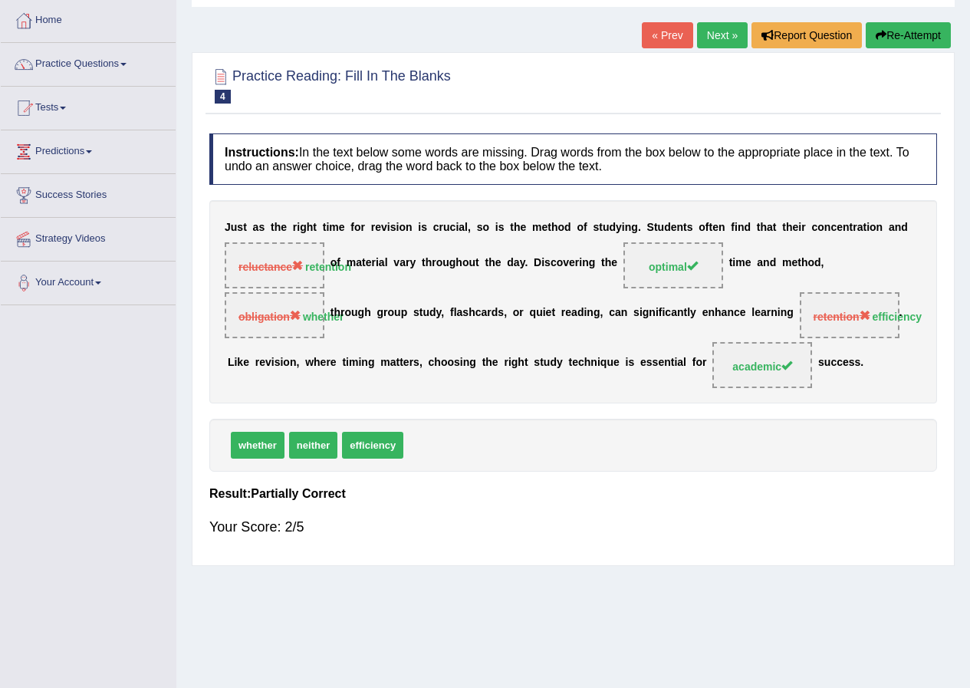
click at [707, 34] on link "Next »" at bounding box center [722, 35] width 51 height 26
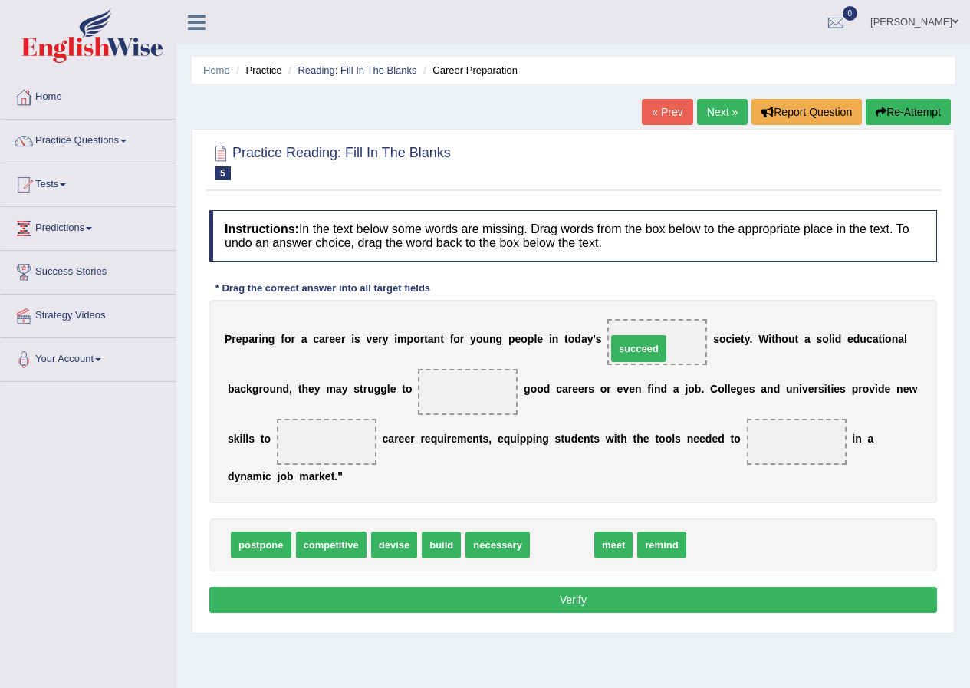
drag, startPoint x: 555, startPoint y: 547, endPoint x: 632, endPoint y: 351, distance: 210.7
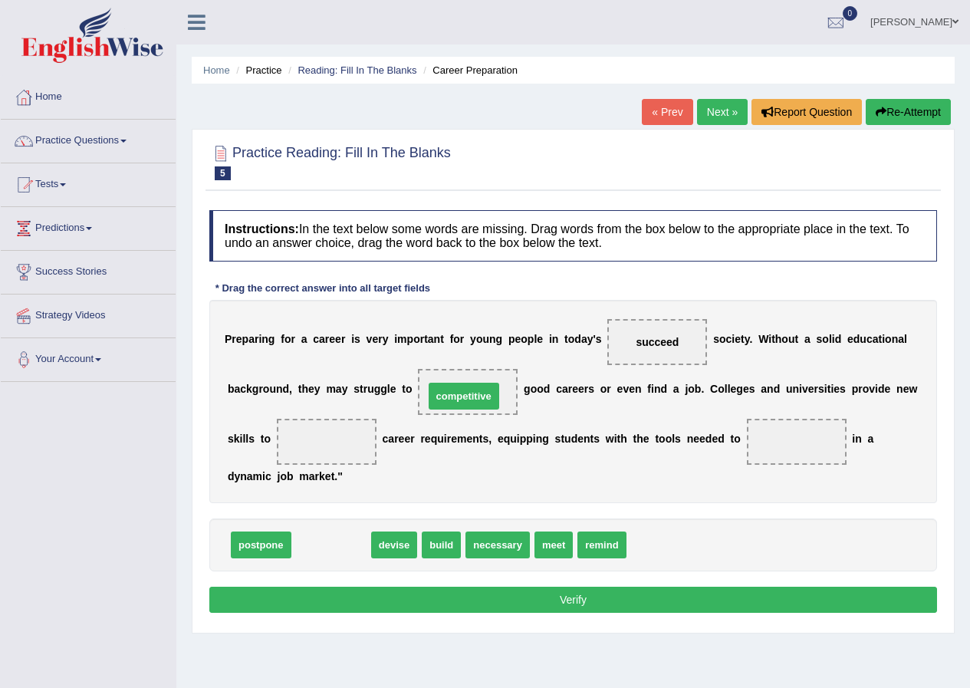
drag, startPoint x: 340, startPoint y: 545, endPoint x: 473, endPoint y: 396, distance: 199.2
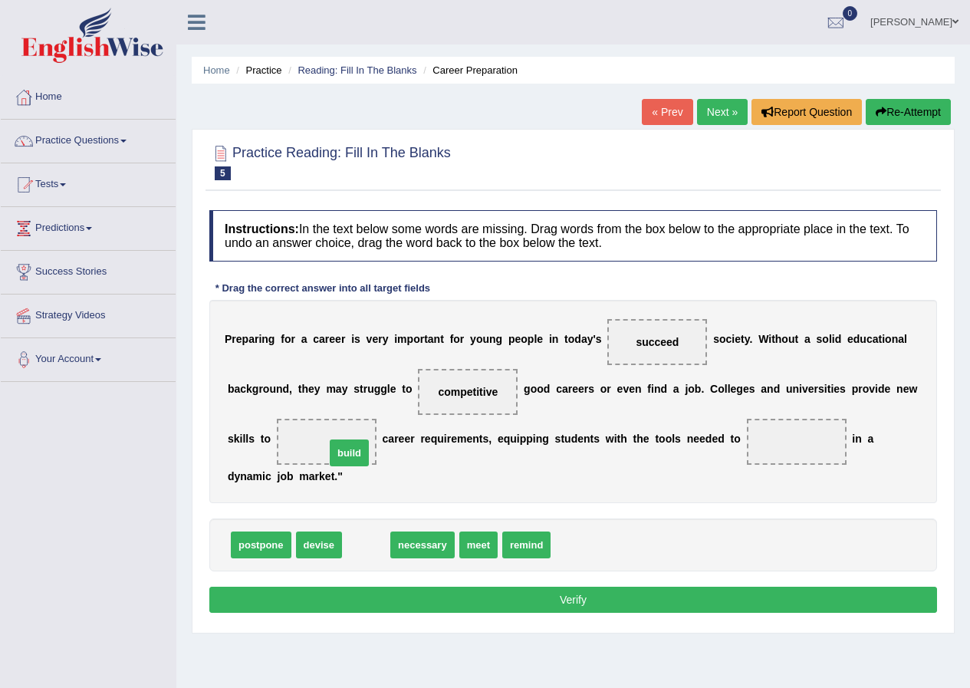
drag, startPoint x: 363, startPoint y: 537, endPoint x: 343, endPoint y: 445, distance: 94.0
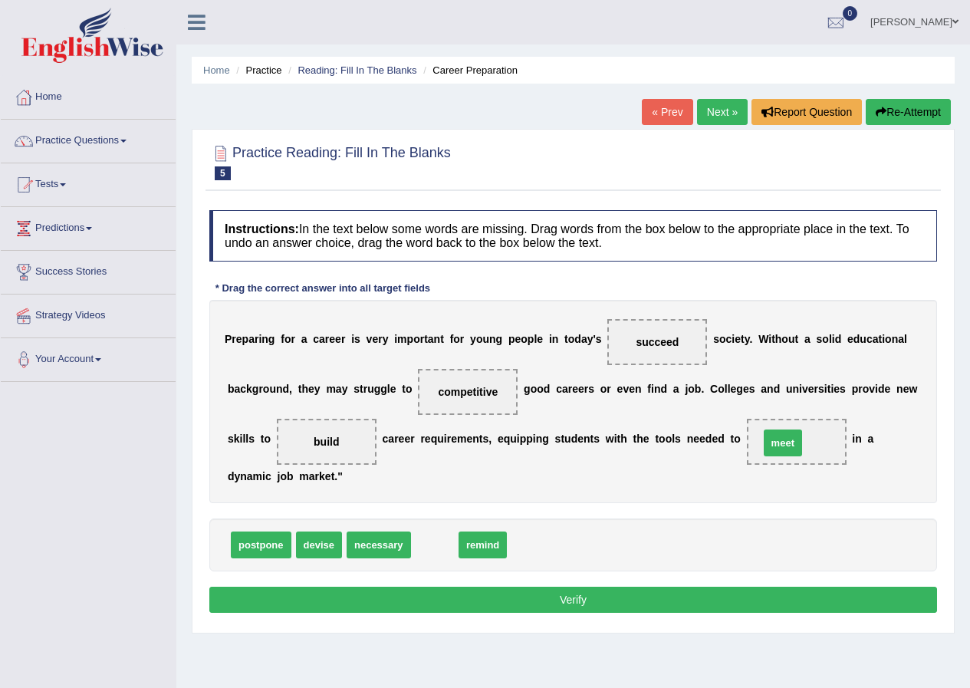
drag, startPoint x: 431, startPoint y: 549, endPoint x: 779, endPoint y: 447, distance: 362.6
click at [548, 595] on button "Verify" at bounding box center [572, 599] width 727 height 26
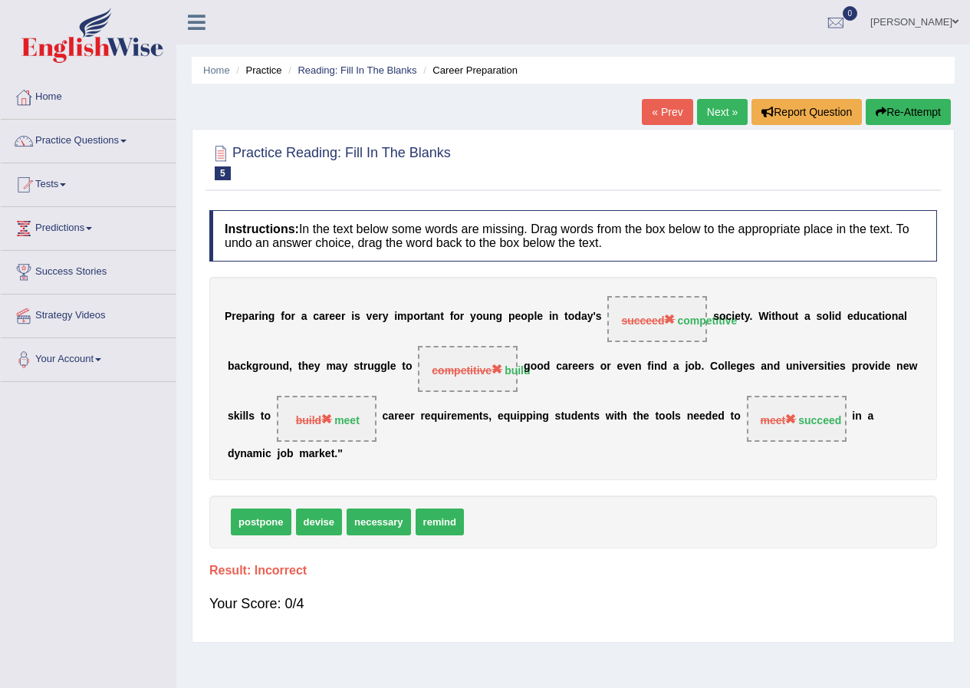
click at [713, 113] on link "Next »" at bounding box center [722, 112] width 51 height 26
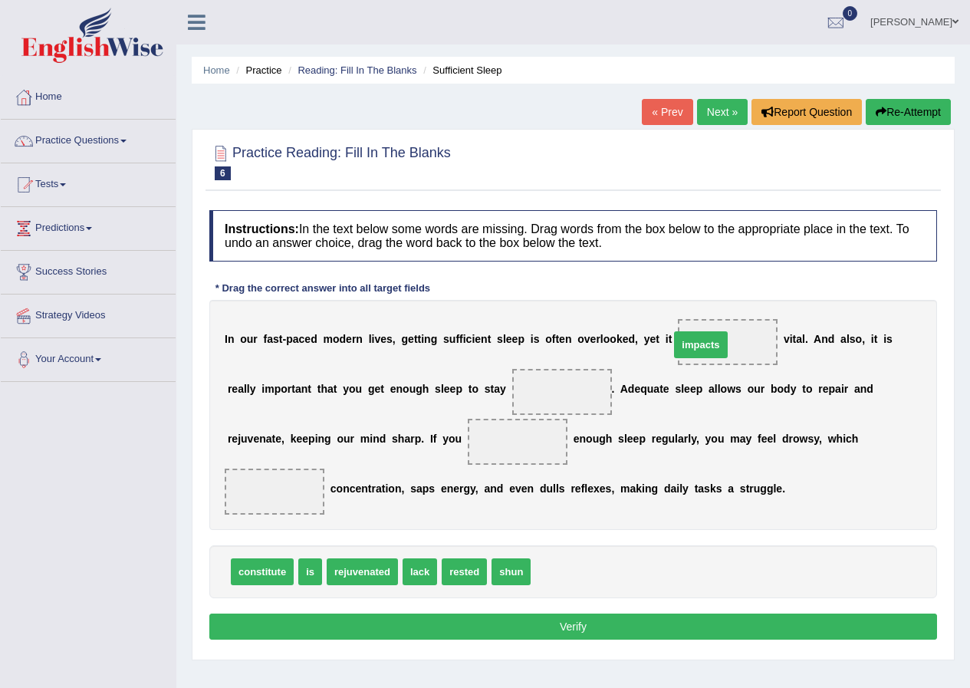
drag, startPoint x: 592, startPoint y: 509, endPoint x: 704, endPoint y: 348, distance: 196.0
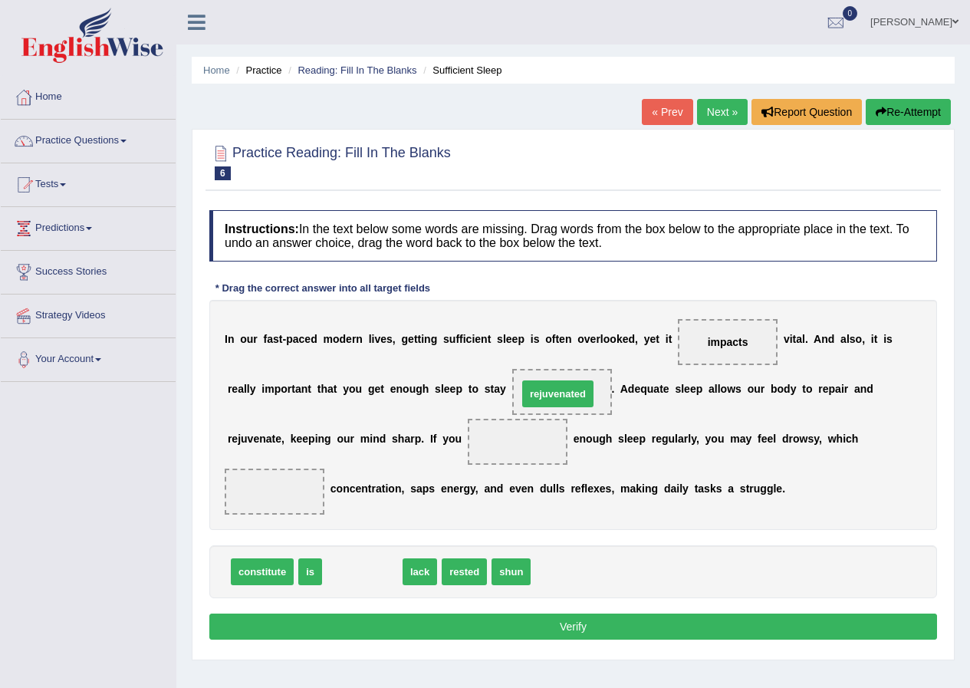
drag, startPoint x: 368, startPoint y: 569, endPoint x: 563, endPoint y: 392, distance: 264.2
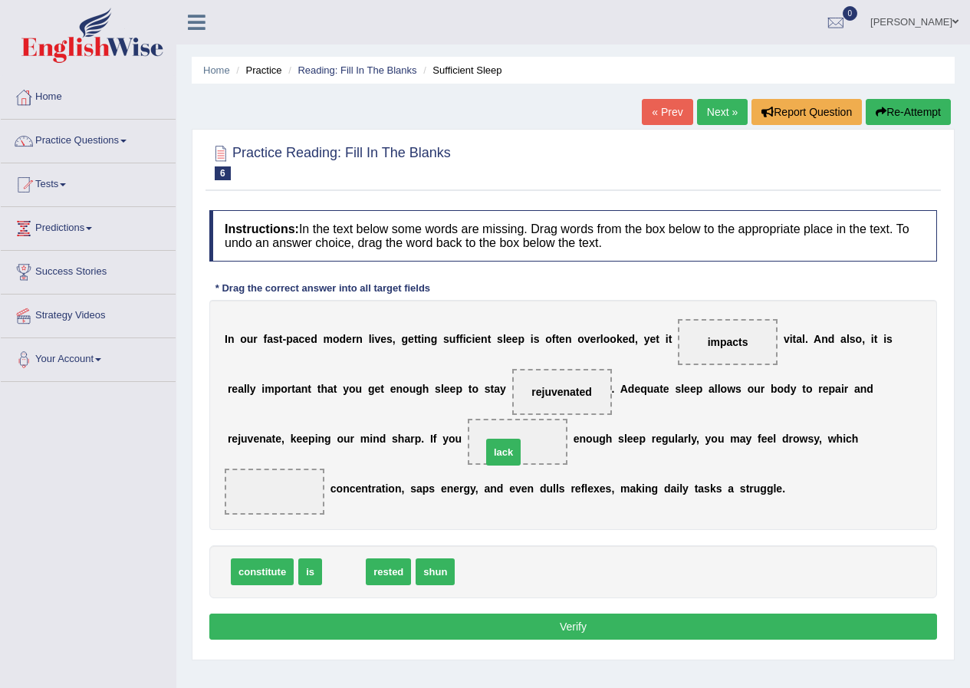
drag, startPoint x: 352, startPoint y: 575, endPoint x: 511, endPoint y: 455, distance: 199.3
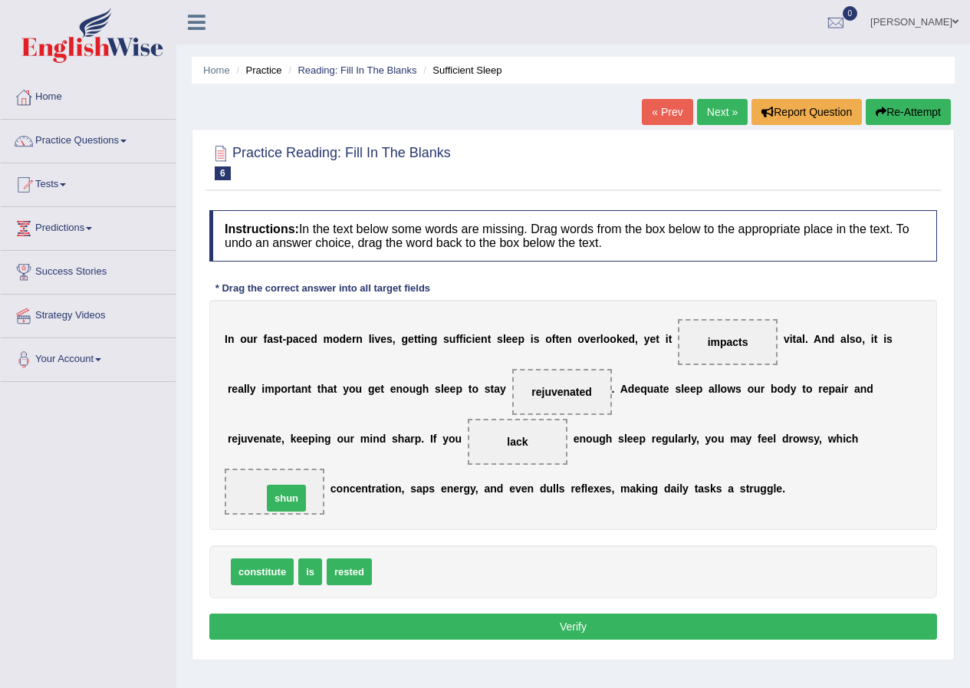
drag, startPoint x: 402, startPoint y: 576, endPoint x: 293, endPoint y: 502, distance: 132.0
click at [481, 632] on button "Verify" at bounding box center [572, 626] width 727 height 26
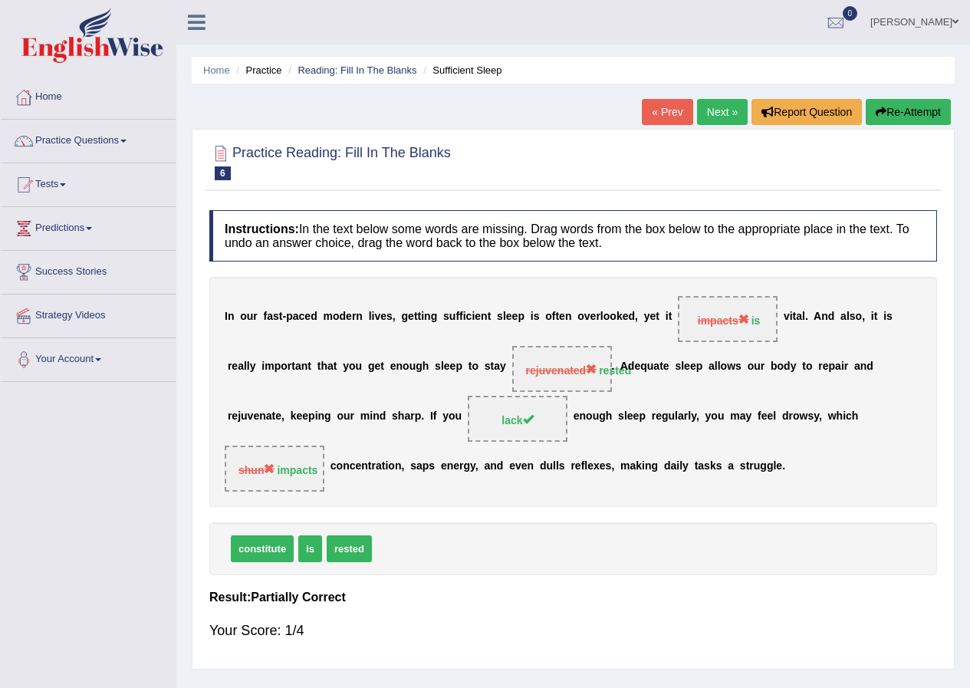
click at [714, 111] on link "Next »" at bounding box center [722, 112] width 51 height 26
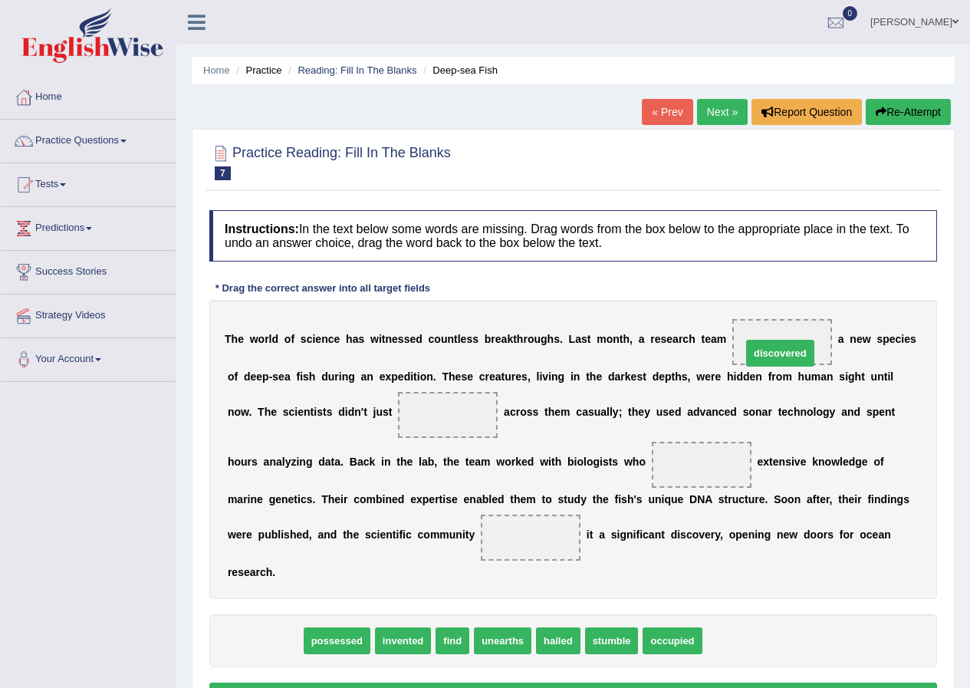
drag, startPoint x: 258, startPoint y: 645, endPoint x: 774, endPoint y: 355, distance: 591.6
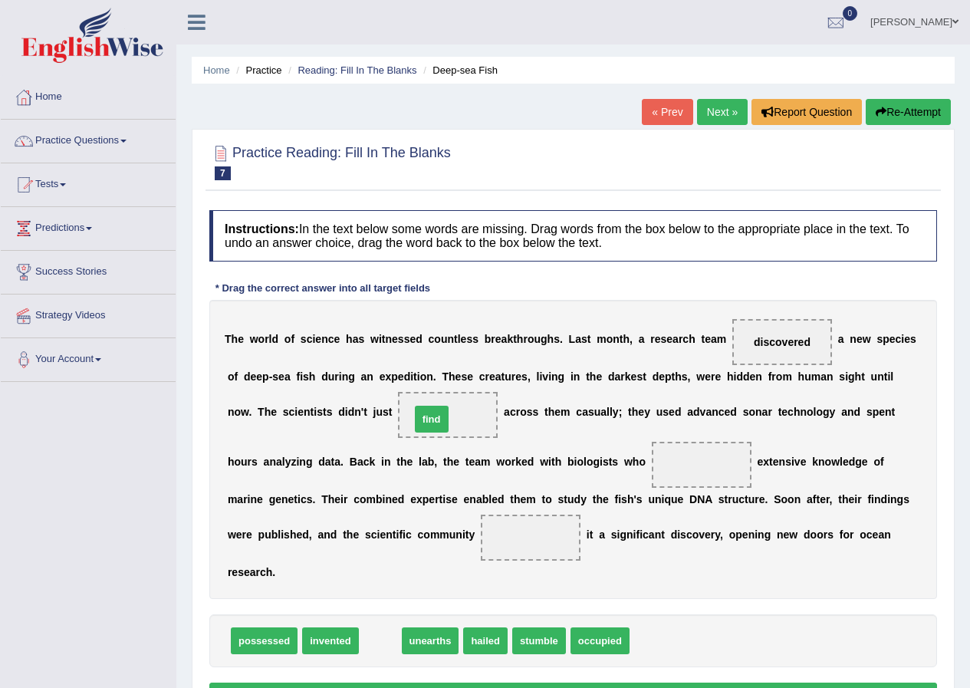
drag, startPoint x: 379, startPoint y: 635, endPoint x: 431, endPoint y: 413, distance: 227.4
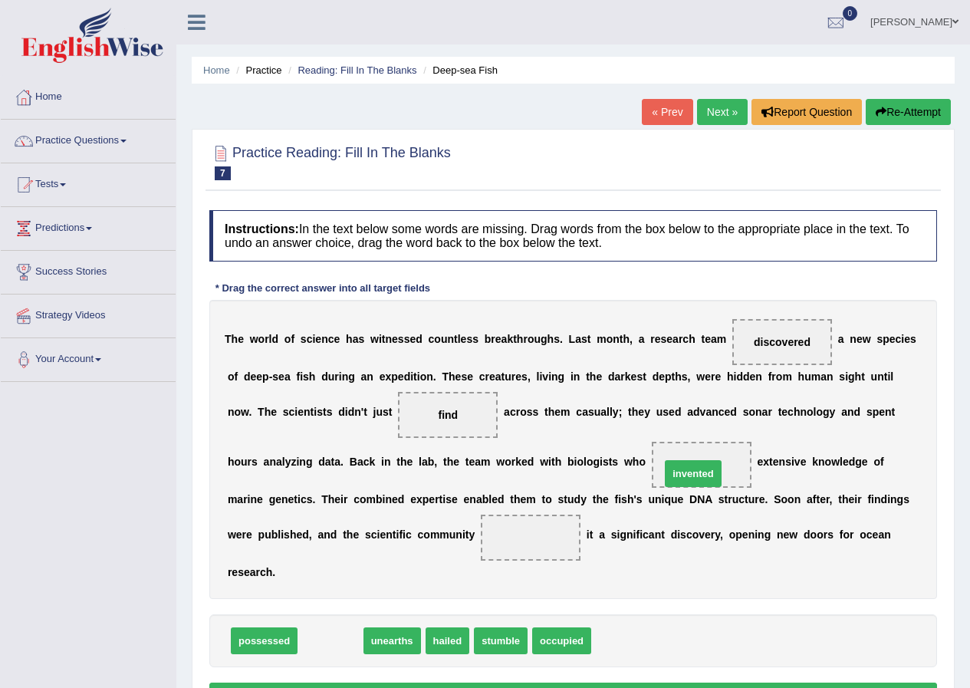
drag, startPoint x: 337, startPoint y: 644, endPoint x: 701, endPoint y: 477, distance: 400.6
drag, startPoint x: 330, startPoint y: 644, endPoint x: 553, endPoint y: 553, distance: 240.3
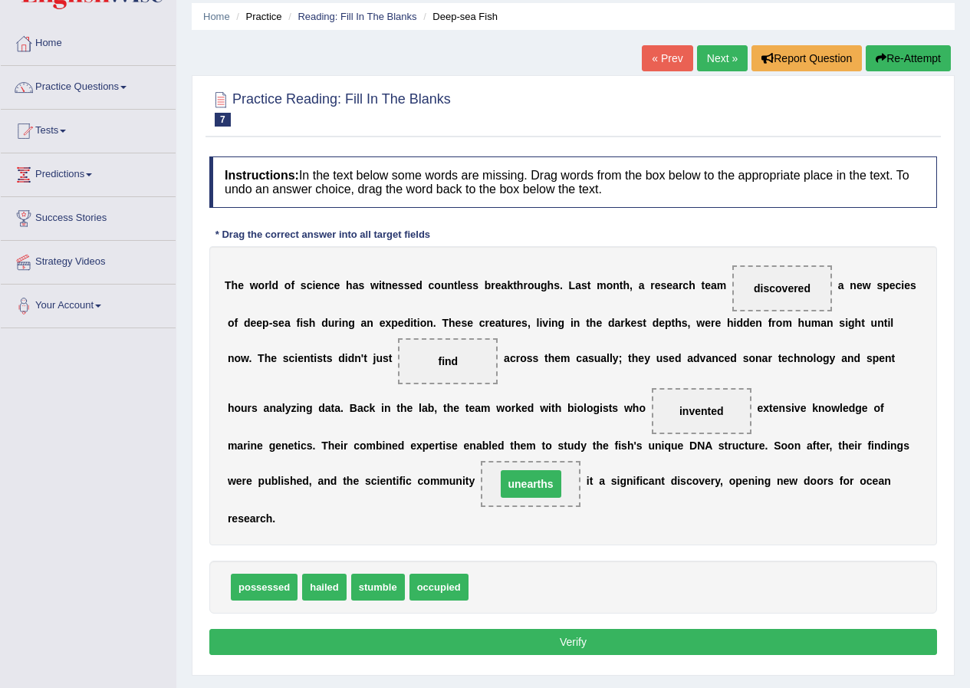
scroll to position [117, 0]
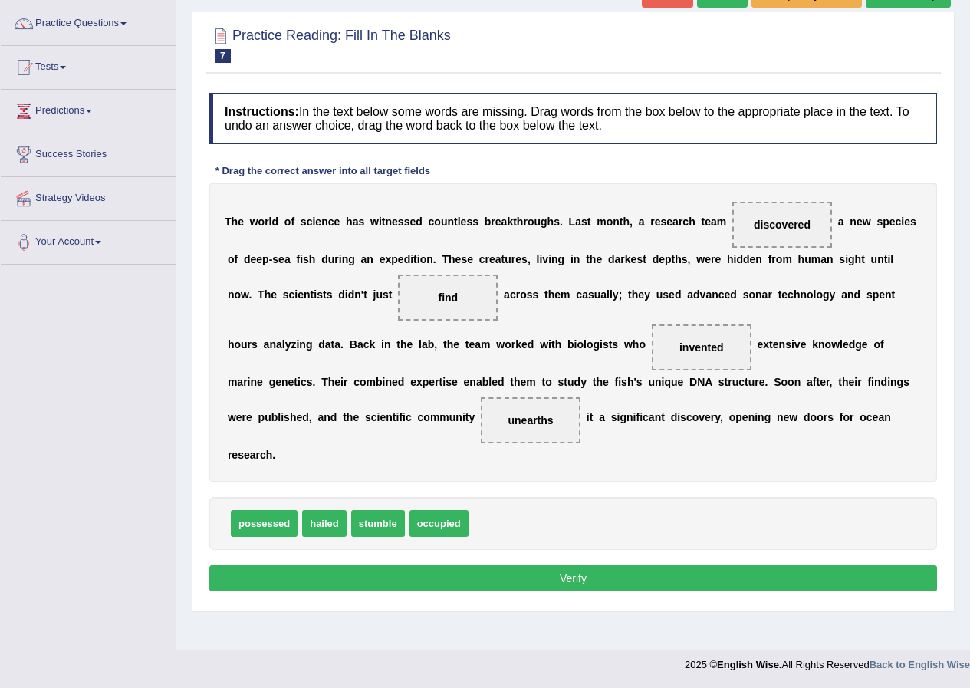
click at [543, 576] on button "Verify" at bounding box center [572, 578] width 727 height 26
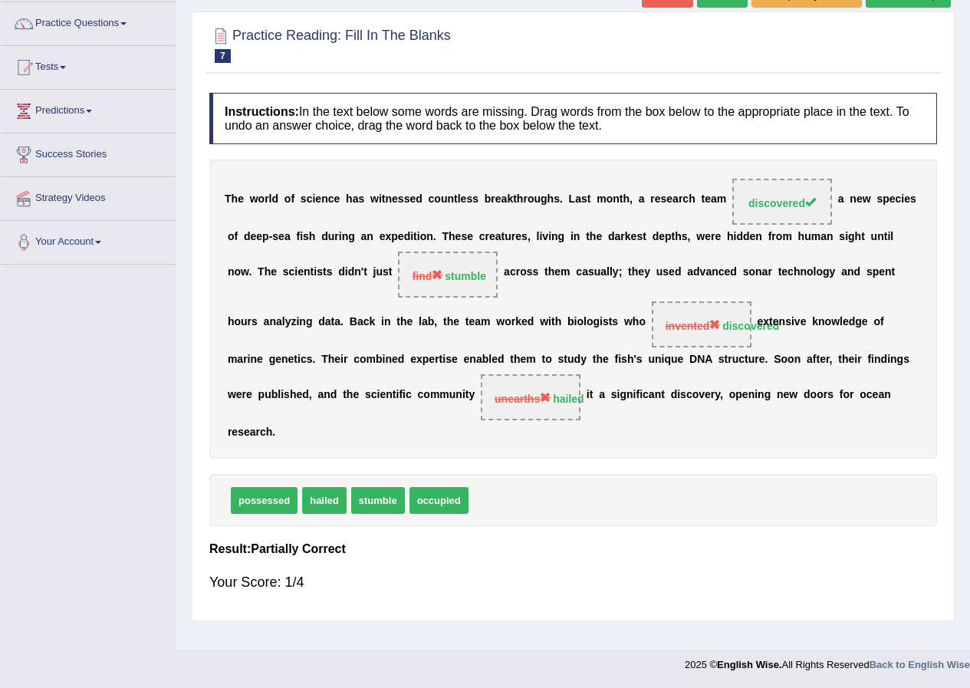
scroll to position [0, 0]
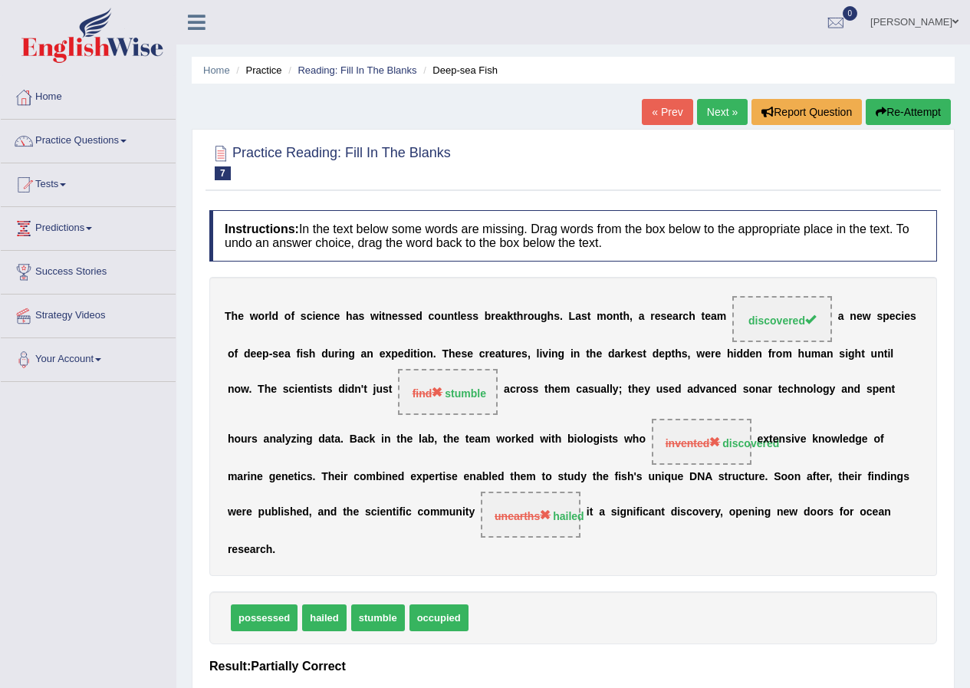
click at [718, 107] on link "Next »" at bounding box center [722, 112] width 51 height 26
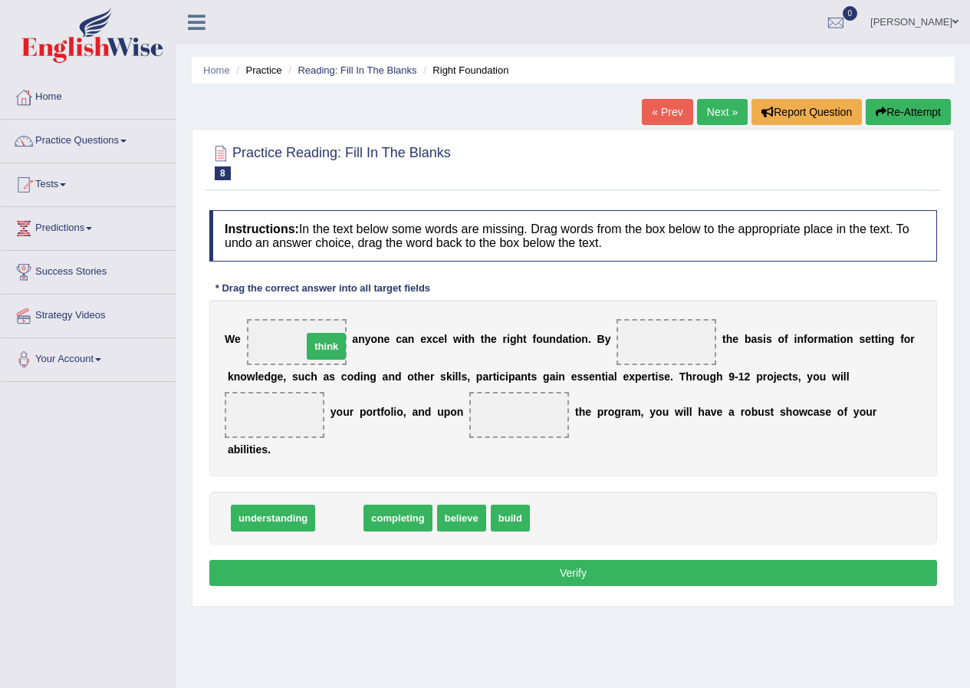
drag, startPoint x: 338, startPoint y: 520, endPoint x: 325, endPoint y: 348, distance: 172.2
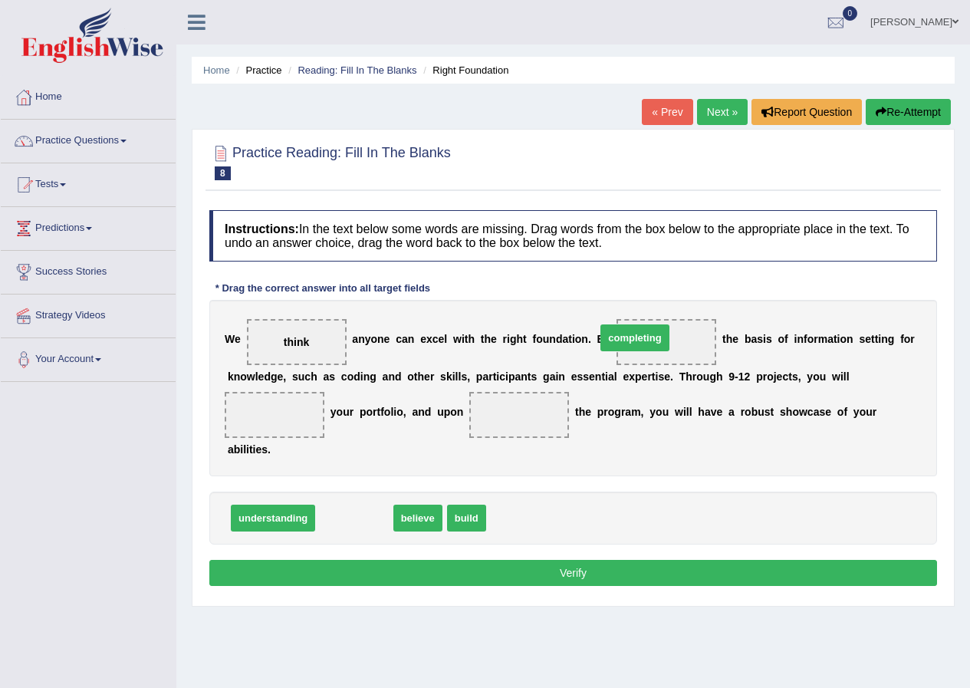
drag, startPoint x: 359, startPoint y: 514, endPoint x: 653, endPoint y: 334, distance: 344.7
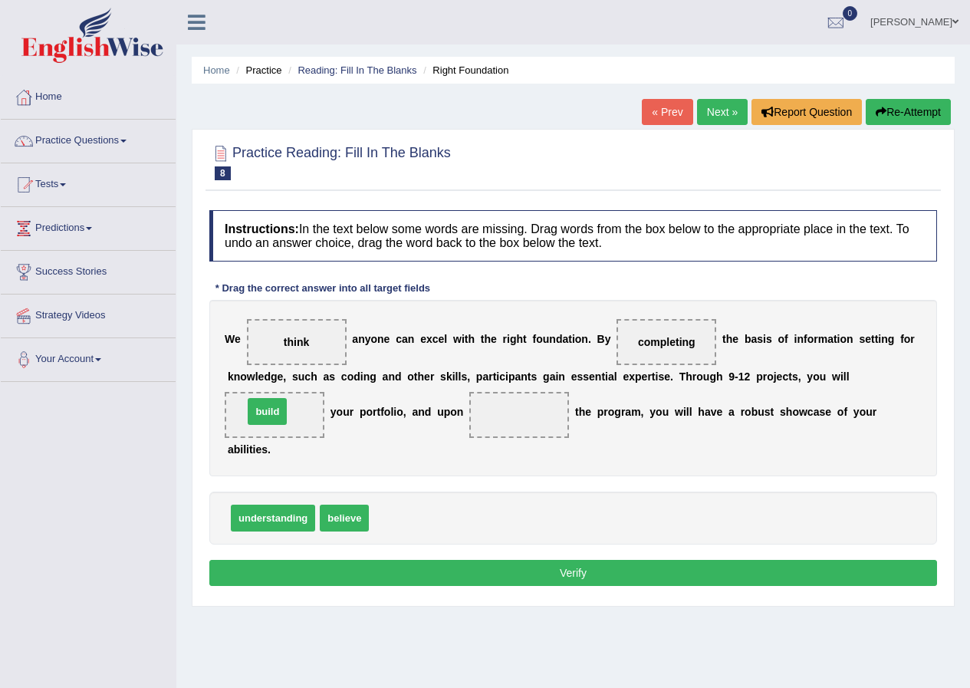
drag, startPoint x: 391, startPoint y: 514, endPoint x: 265, endPoint y: 408, distance: 164.8
drag, startPoint x: 398, startPoint y: 504, endPoint x: 503, endPoint y: 455, distance: 116.2
click at [503, 455] on div "Instructions: In the text below some words are missing. Drag words from the box…" at bounding box center [572, 399] width 735 height 395
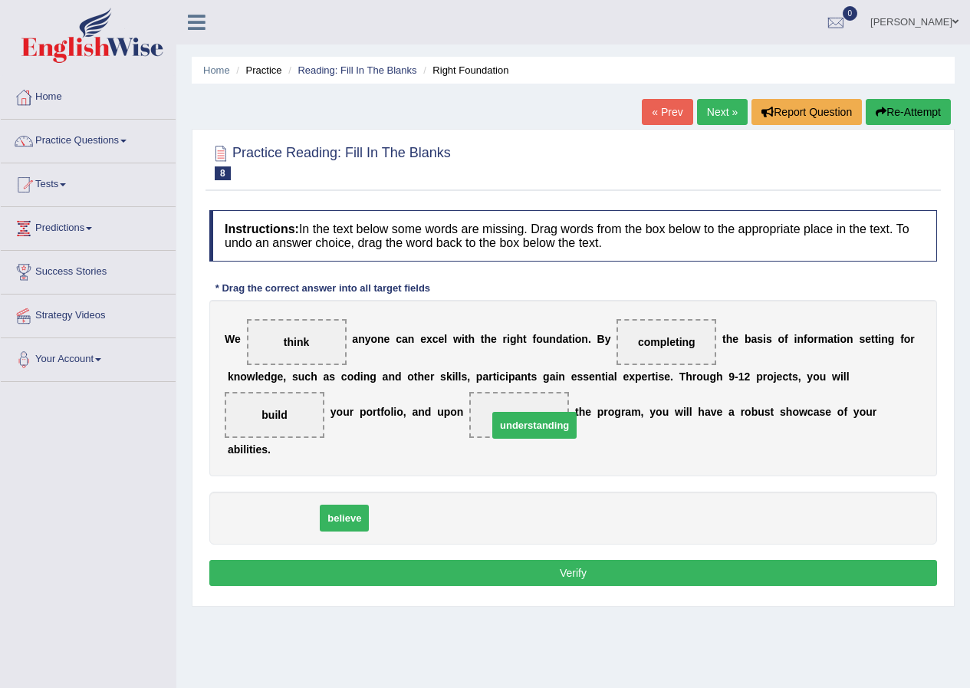
drag, startPoint x: 286, startPoint y: 519, endPoint x: 522, endPoint y: 420, distance: 255.9
click at [518, 575] on button "Verify" at bounding box center [572, 573] width 727 height 26
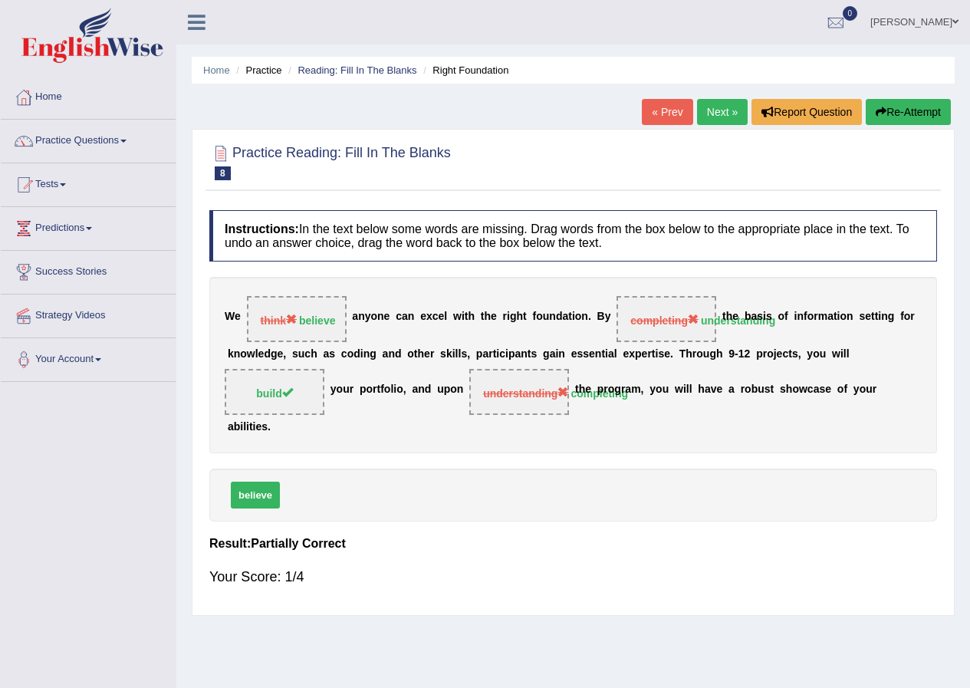
click at [714, 110] on link "Next »" at bounding box center [722, 112] width 51 height 26
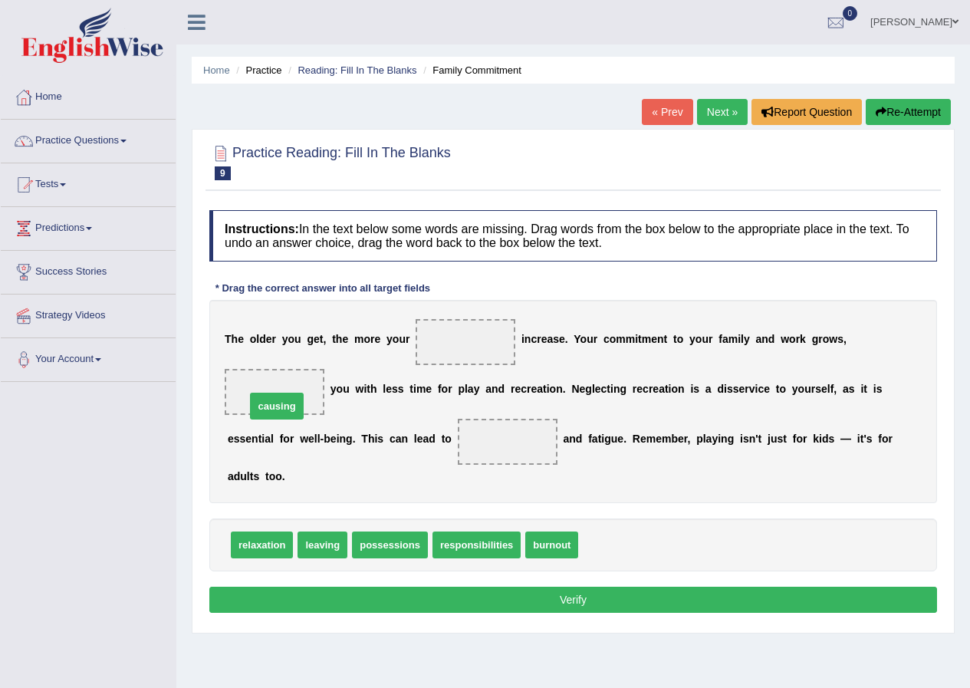
drag, startPoint x: 610, startPoint y: 549, endPoint x: 277, endPoint y: 408, distance: 362.0
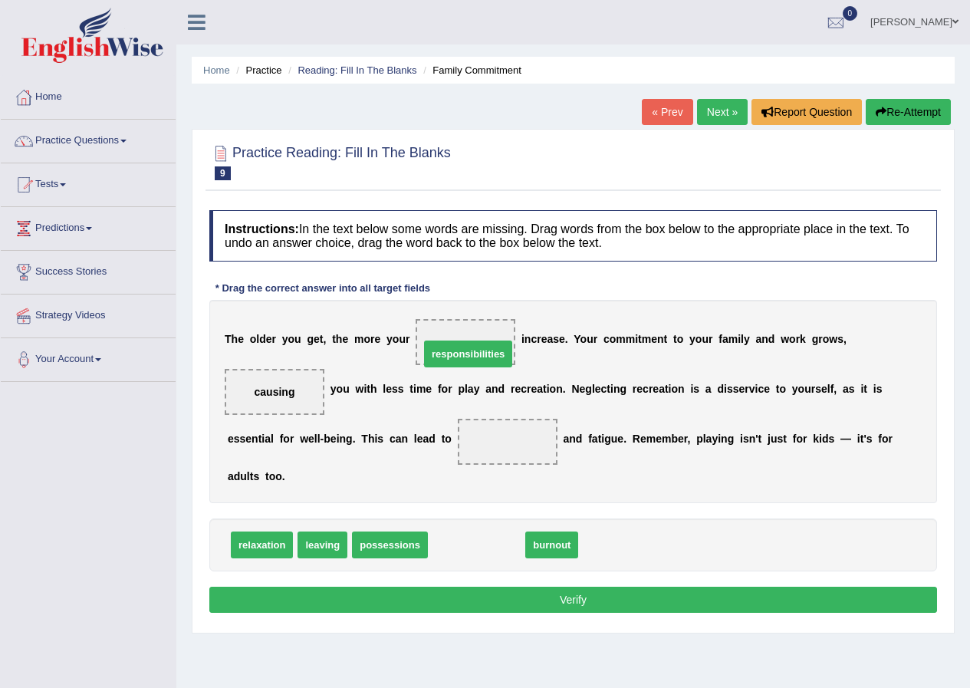
drag, startPoint x: 470, startPoint y: 452, endPoint x: 457, endPoint y: 350, distance: 103.5
drag, startPoint x: 459, startPoint y: 543, endPoint x: 484, endPoint y: 441, distance: 105.8
click at [543, 597] on button "Verify" at bounding box center [572, 599] width 727 height 26
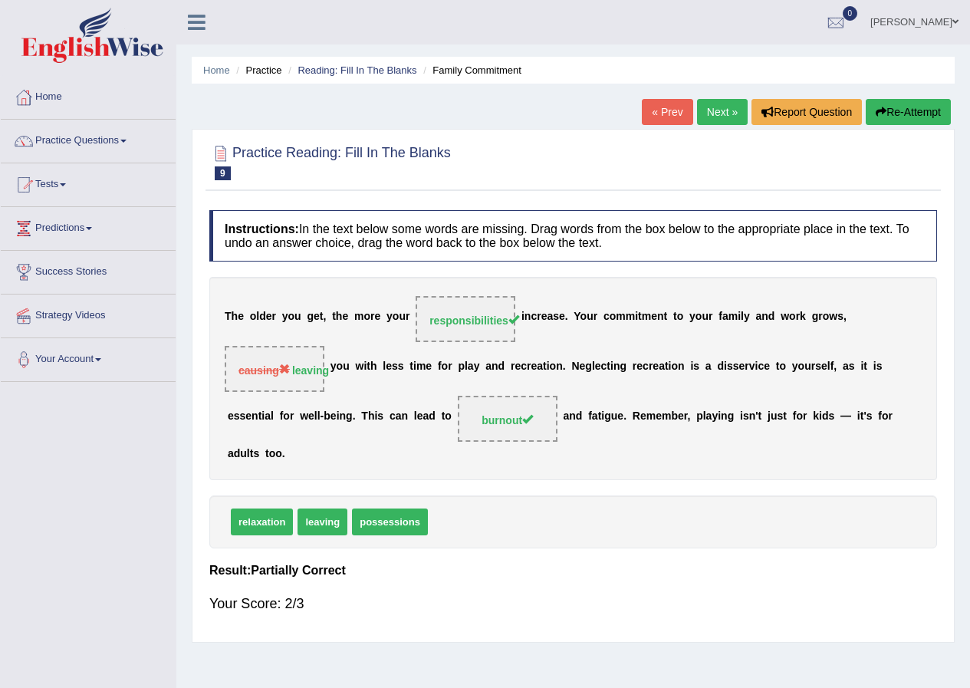
click at [709, 110] on link "Next »" at bounding box center [722, 112] width 51 height 26
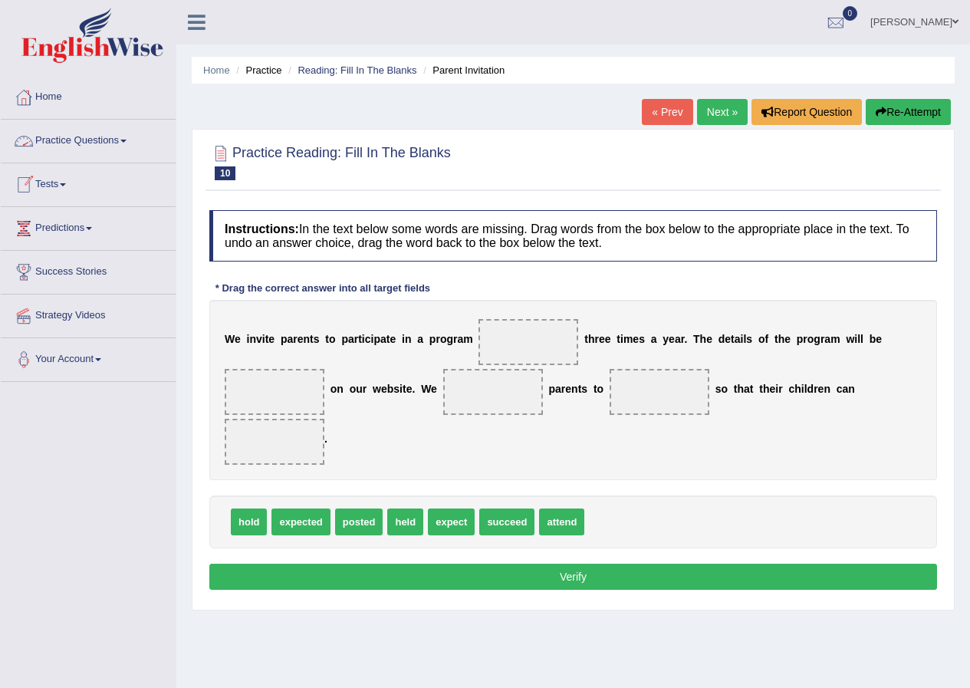
click at [127, 137] on link "Practice Questions" at bounding box center [88, 139] width 175 height 38
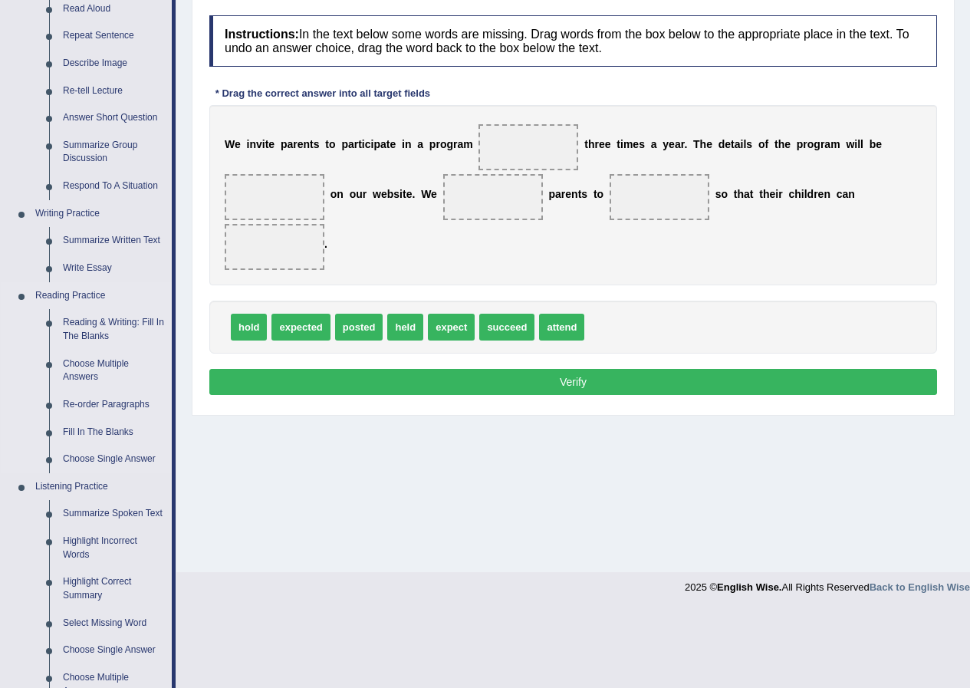
scroll to position [230, 0]
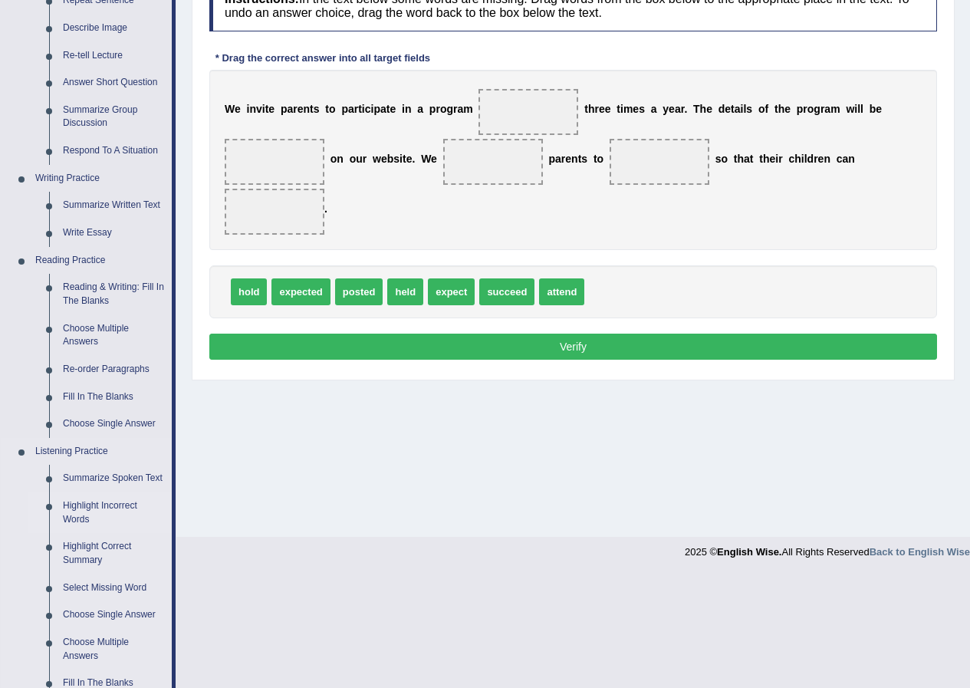
click at [118, 506] on link "Highlight Incorrect Words" at bounding box center [114, 512] width 116 height 41
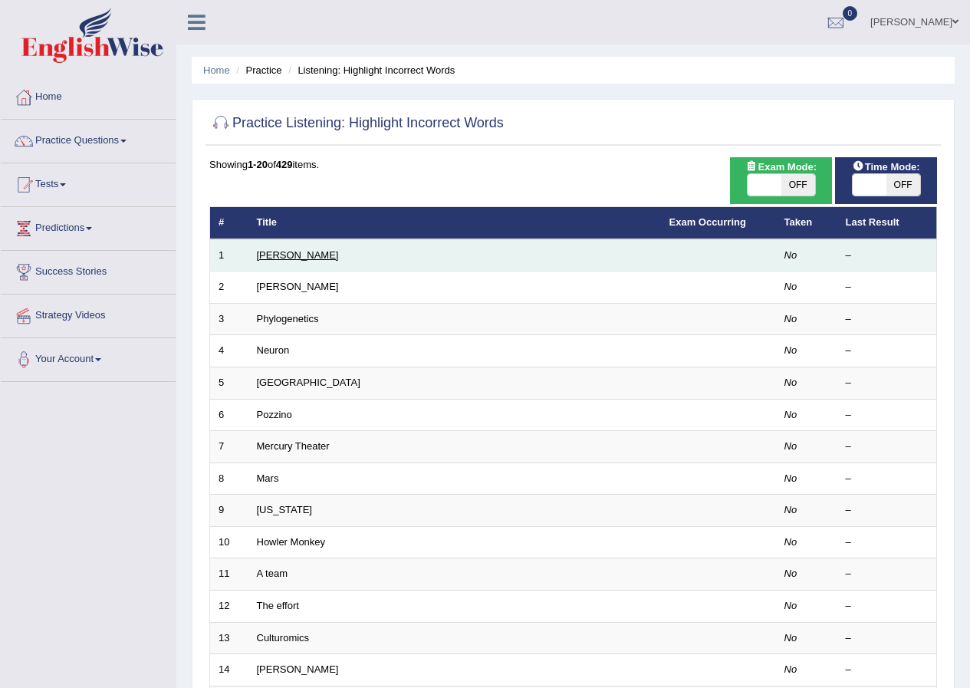
click at [273, 251] on link "[PERSON_NAME]" at bounding box center [298, 254] width 82 height 11
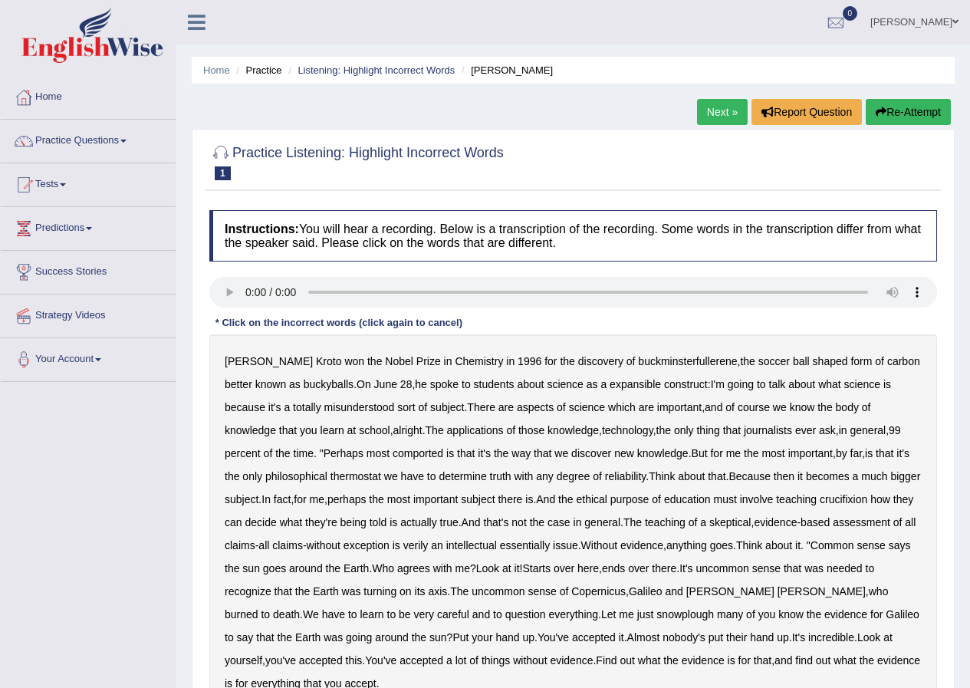
click at [609, 387] on b "expansible" at bounding box center [634, 384] width 51 height 12
click at [789, 411] on b "know" at bounding box center [801, 407] width 25 height 12
click at [789, 408] on b "know" at bounding box center [801, 407] width 25 height 12
click at [392, 451] on b "comported" at bounding box center [417, 453] width 51 height 12
click at [330, 478] on b "thermostat" at bounding box center [355, 476] width 51 height 12
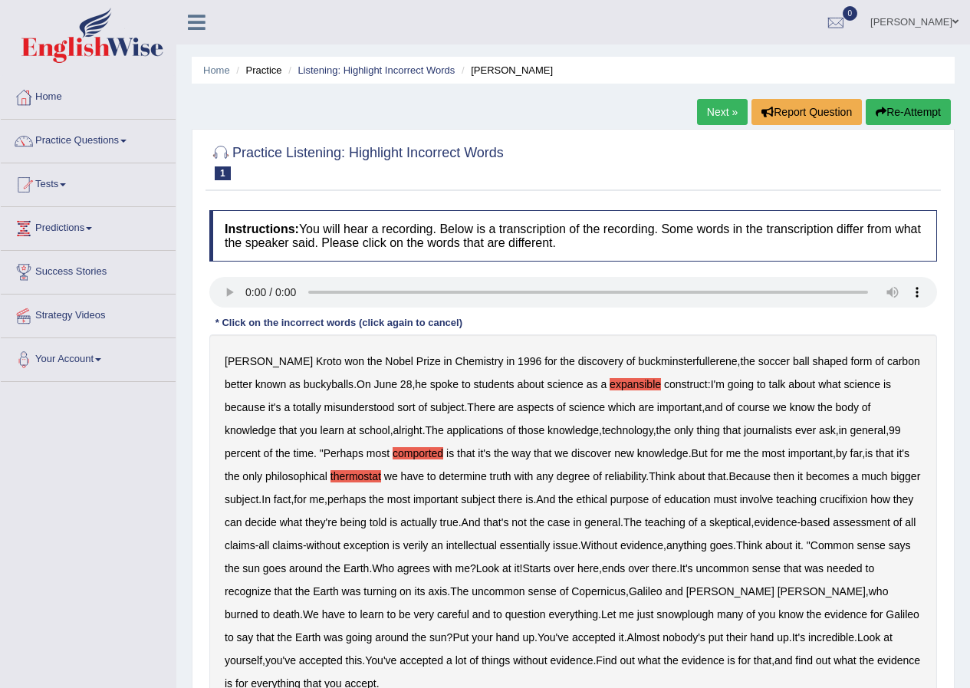
click at [866, 497] on b "crucifixion" at bounding box center [843, 499] width 48 height 12
click at [428, 546] on b "verily" at bounding box center [415, 545] width 25 height 12
click at [656, 617] on b "snowplough" at bounding box center [684, 614] width 57 height 12
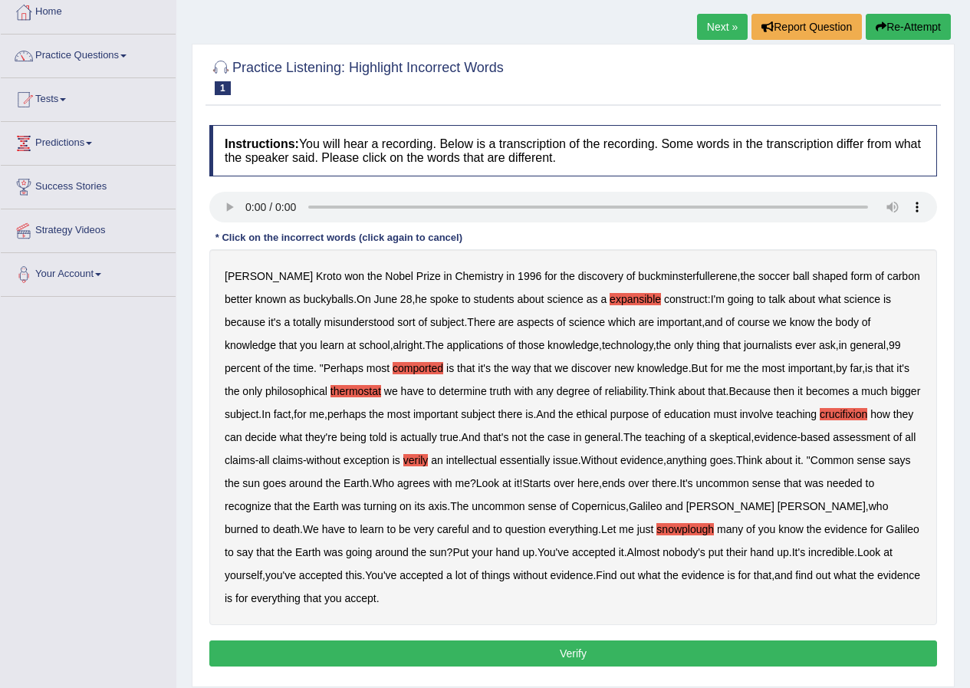
scroll to position [134, 0]
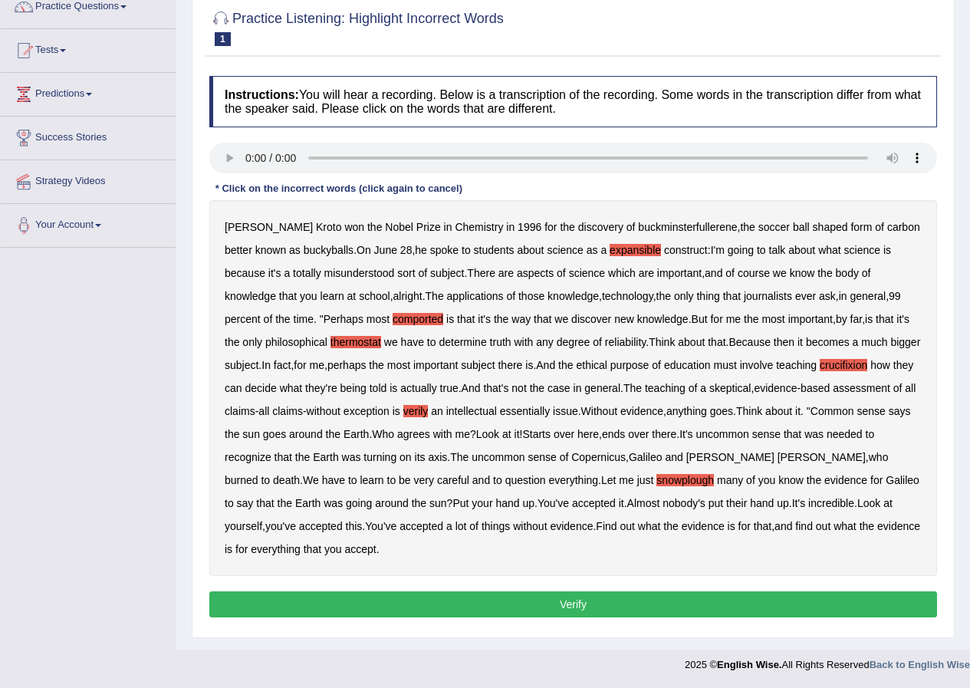
click at [464, 603] on button "Verify" at bounding box center [572, 604] width 727 height 26
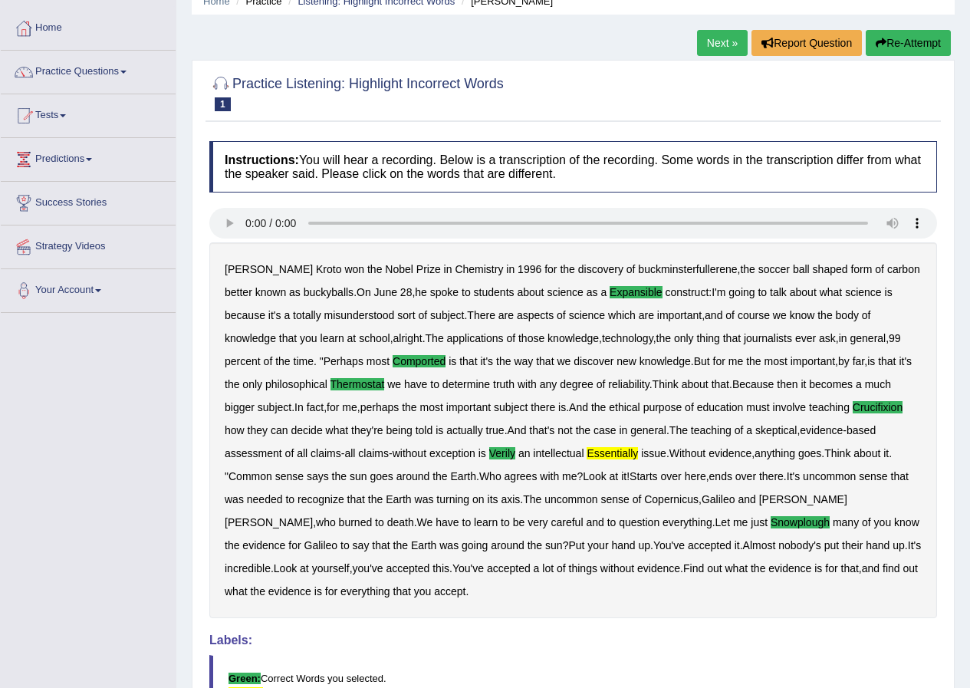
scroll to position [0, 0]
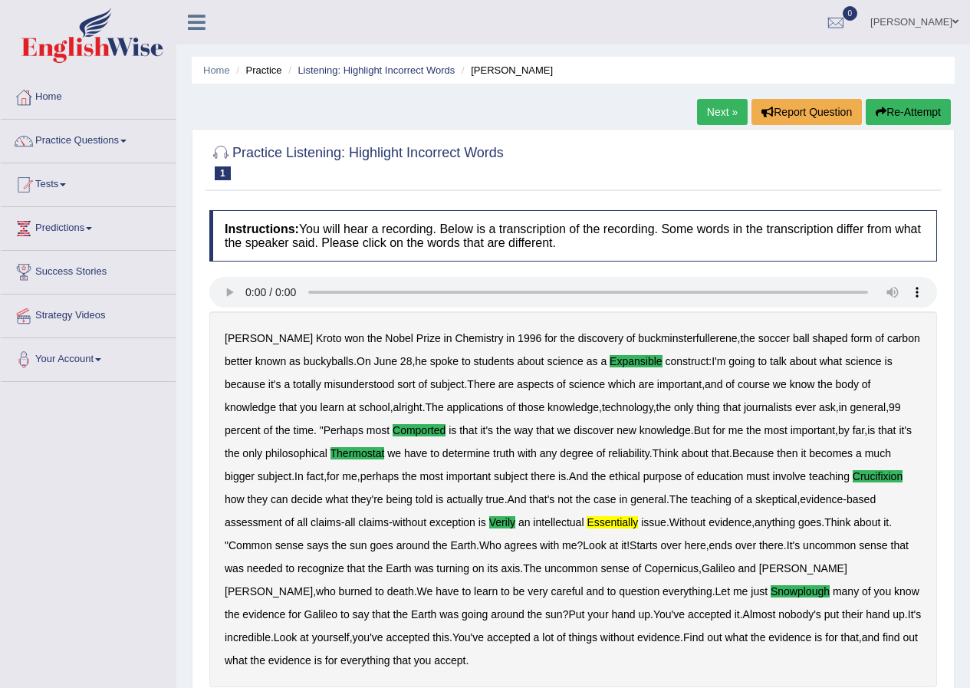
click at [709, 113] on link "Next »" at bounding box center [722, 112] width 51 height 26
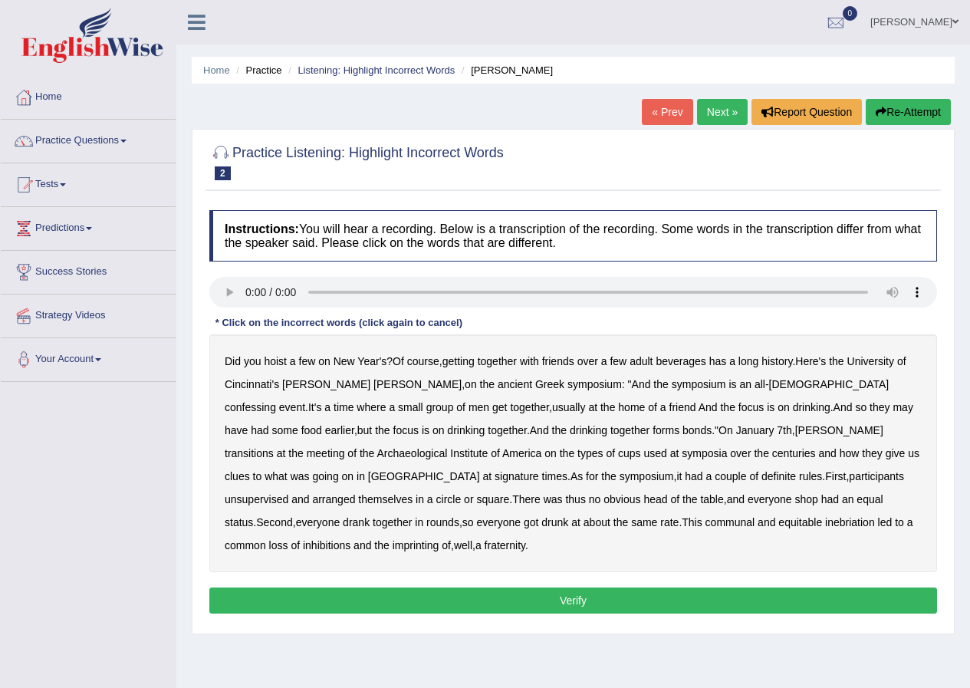
click at [276, 401] on b "confessing" at bounding box center [250, 407] width 51 height 12
click at [772, 454] on b "centuries" at bounding box center [794, 453] width 44 height 12
click at [772, 452] on b "centuries" at bounding box center [794, 453] width 44 height 12
click at [288, 493] on b "unsupervised" at bounding box center [257, 499] width 64 height 12
click at [548, 587] on button "Verify" at bounding box center [572, 600] width 727 height 26
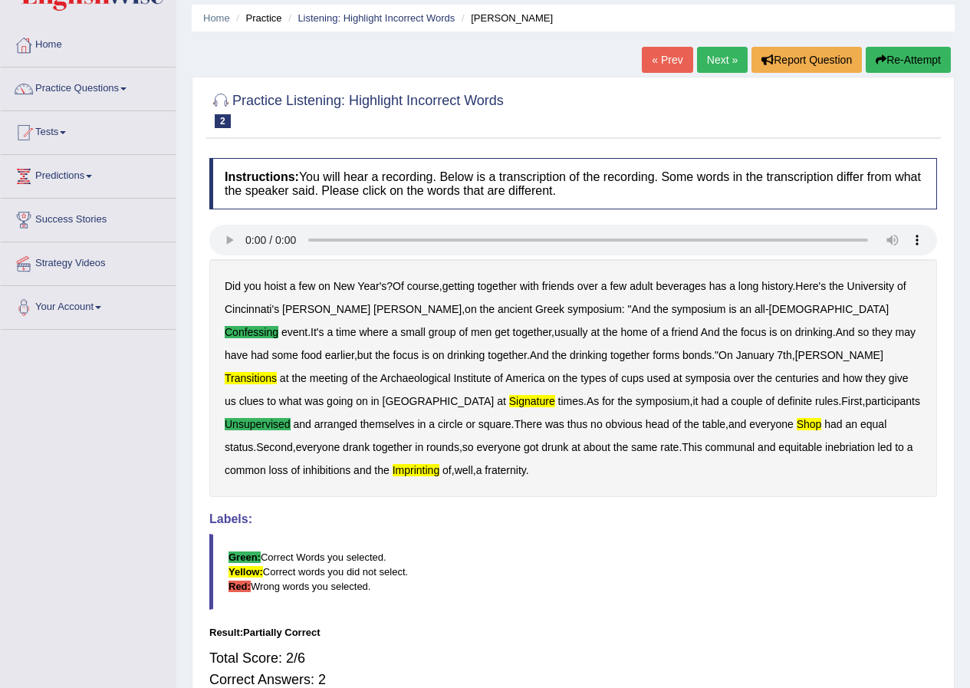
scroll to position [77, 0]
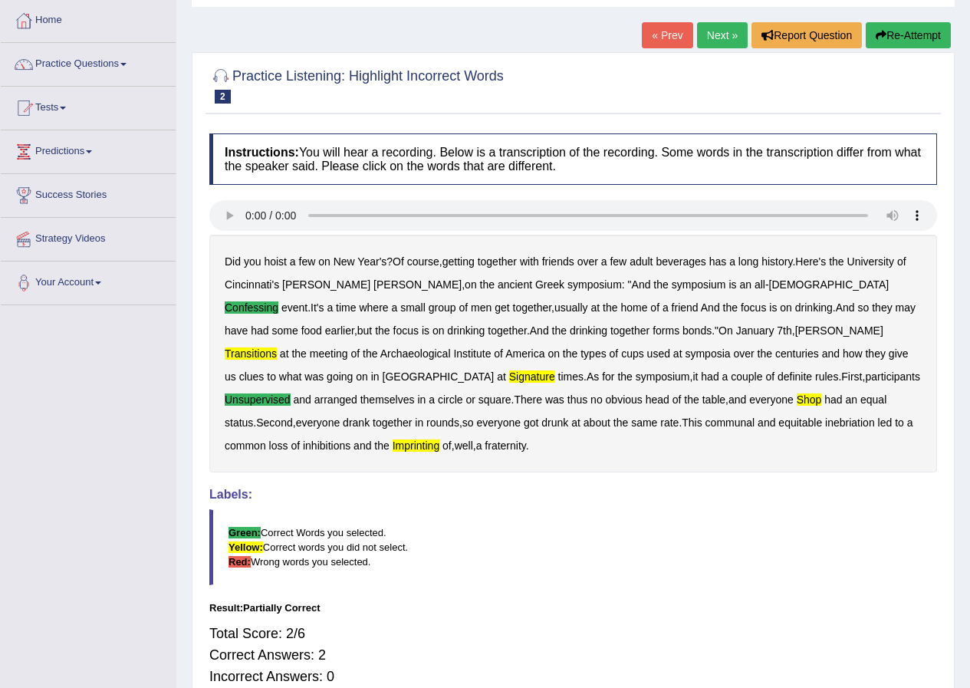
click at [701, 31] on link "Next »" at bounding box center [722, 35] width 51 height 26
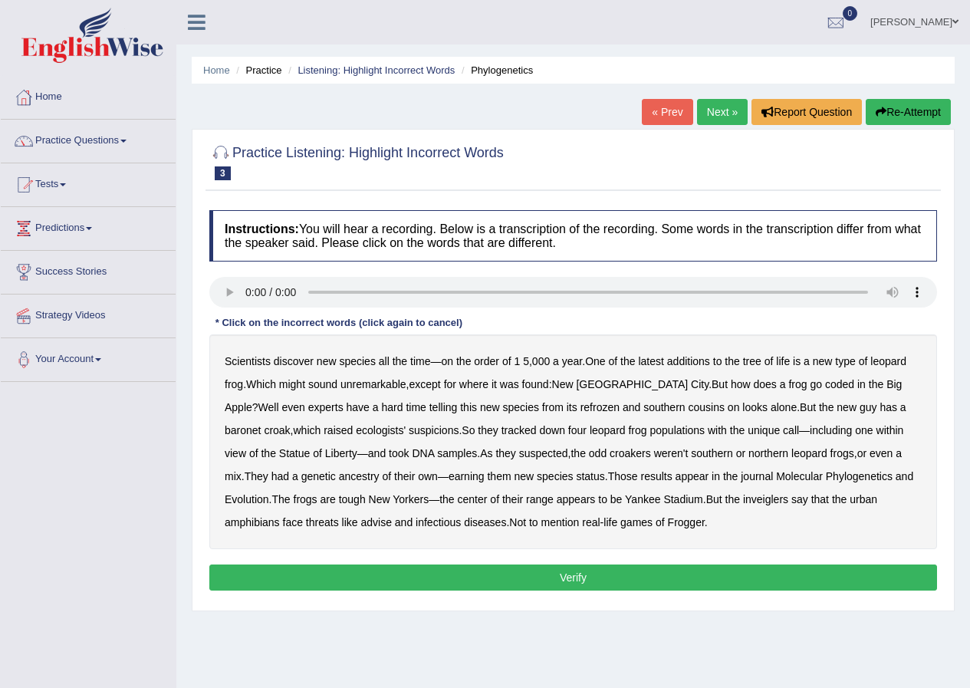
click at [695, 363] on b "additions" at bounding box center [688, 361] width 43 height 12
click at [825, 385] on b "coded" at bounding box center [839, 384] width 29 height 12
drag, startPoint x: 514, startPoint y: 409, endPoint x: 553, endPoint y: 408, distance: 39.9
click at [580, 409] on b "refrozen" at bounding box center [599, 407] width 39 height 12
click at [743, 497] on b "inveiglers" at bounding box center [765, 499] width 45 height 12
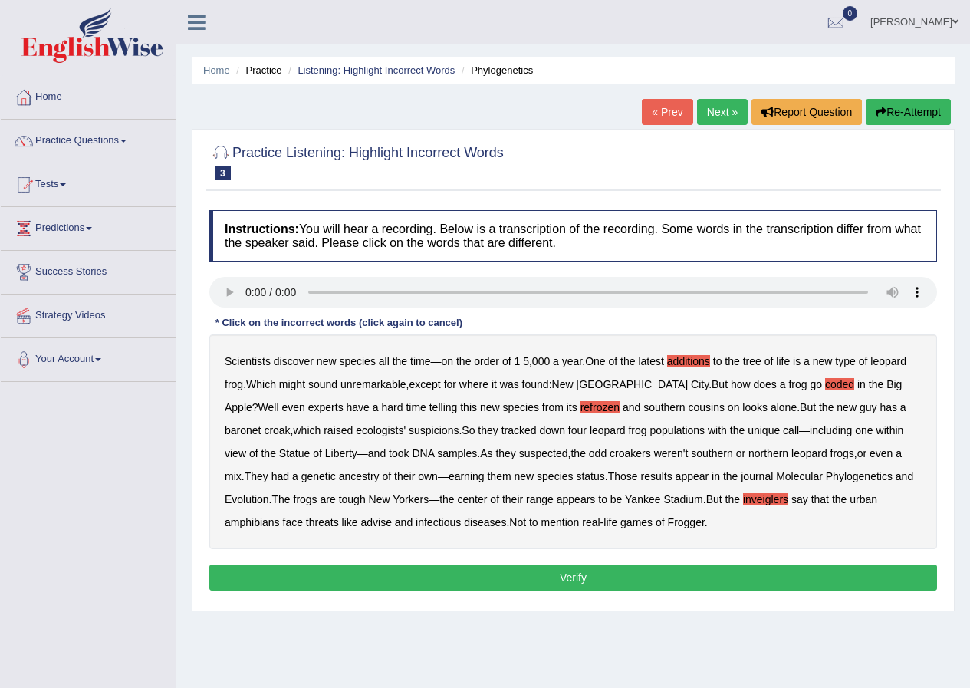
click at [360, 526] on b "advise" at bounding box center [375, 522] width 31 height 12
click at [458, 573] on button "Verify" at bounding box center [572, 577] width 727 height 26
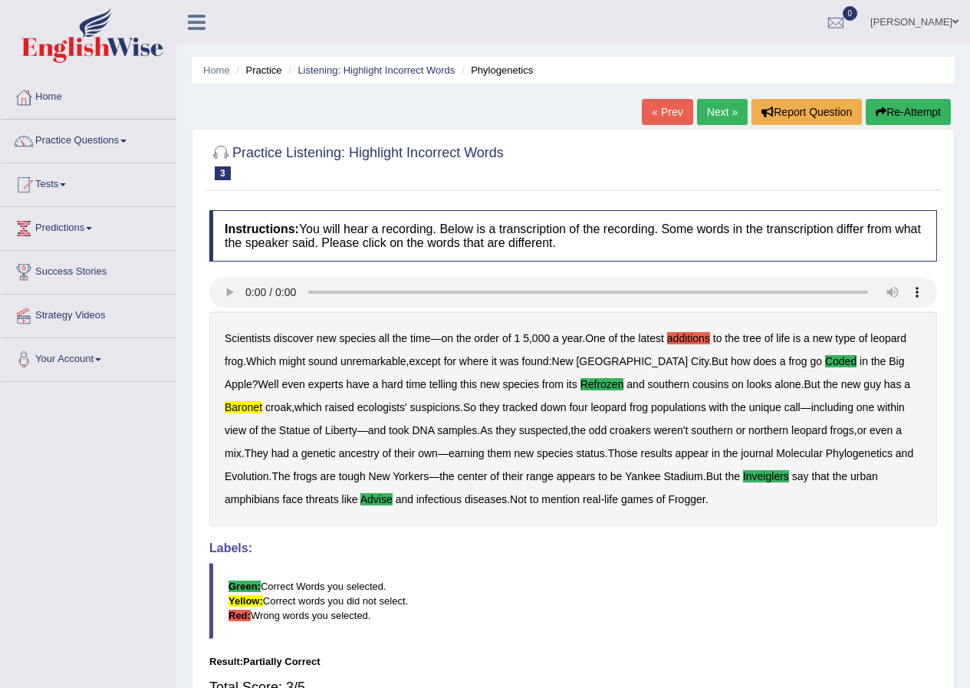
click at [704, 111] on link "Next »" at bounding box center [722, 112] width 51 height 26
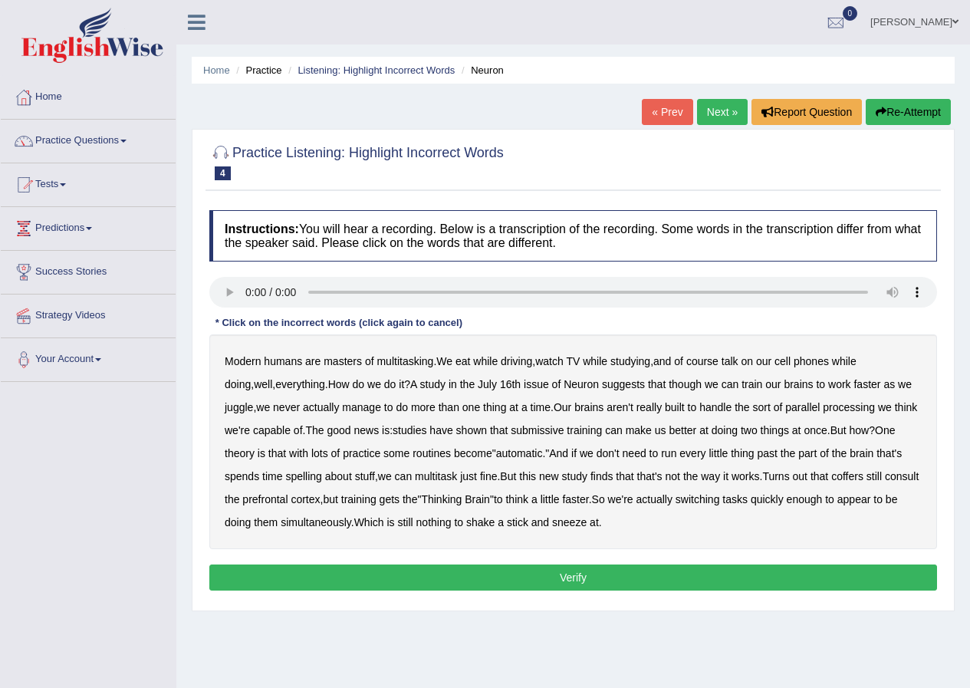
click at [556, 431] on b "submissive" at bounding box center [536, 430] width 53 height 12
click at [863, 479] on b "coffers" at bounding box center [847, 476] width 32 height 12
click at [593, 576] on button "Verify" at bounding box center [572, 577] width 727 height 26
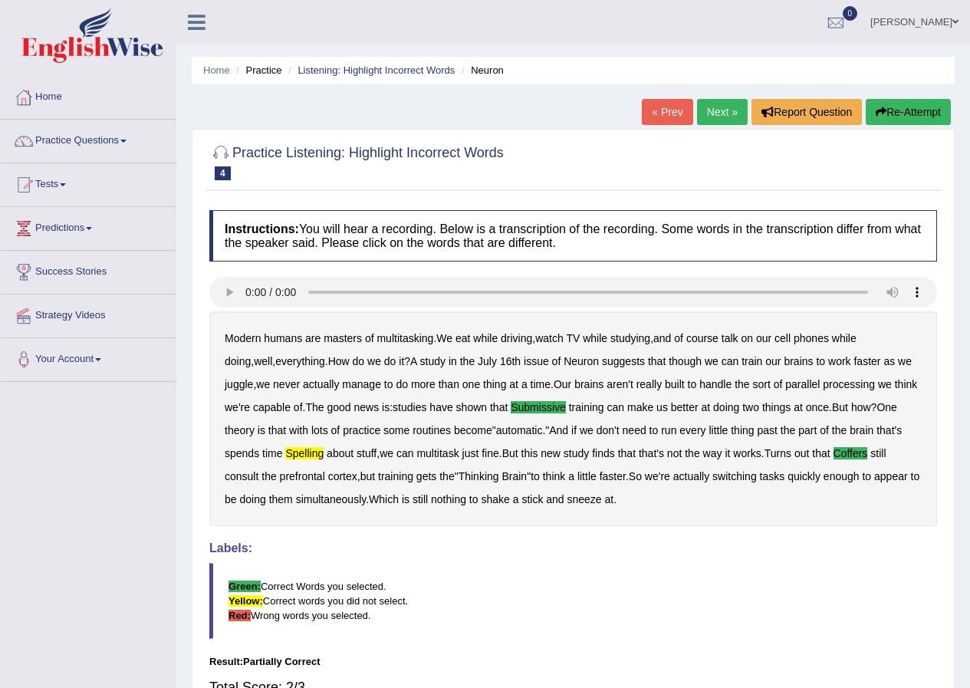
click at [710, 111] on link "Next »" at bounding box center [722, 112] width 51 height 26
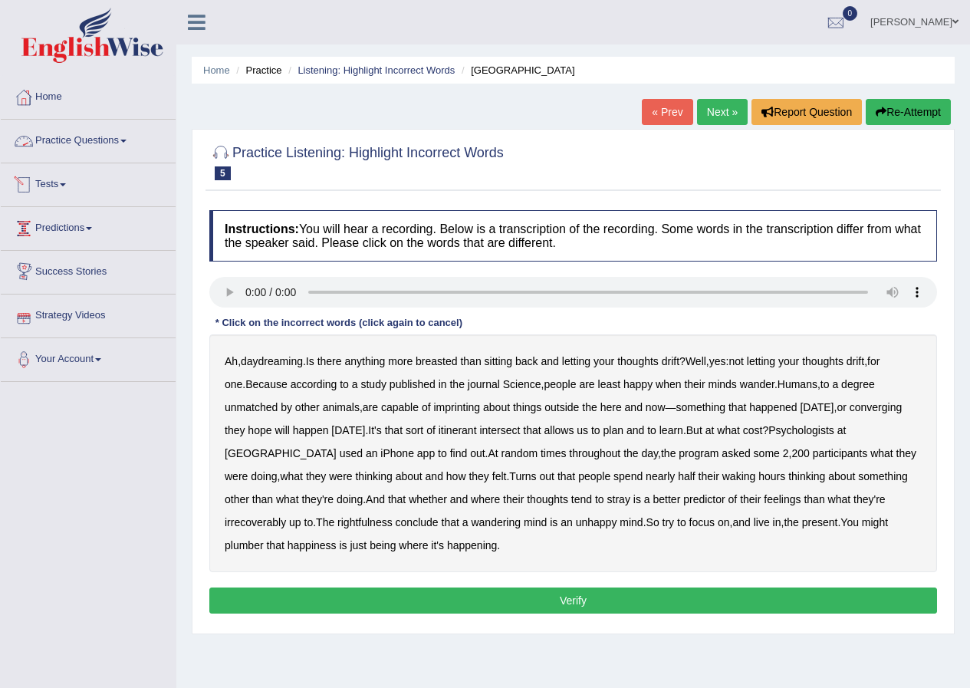
click at [136, 137] on link "Practice Questions" at bounding box center [88, 139] width 175 height 38
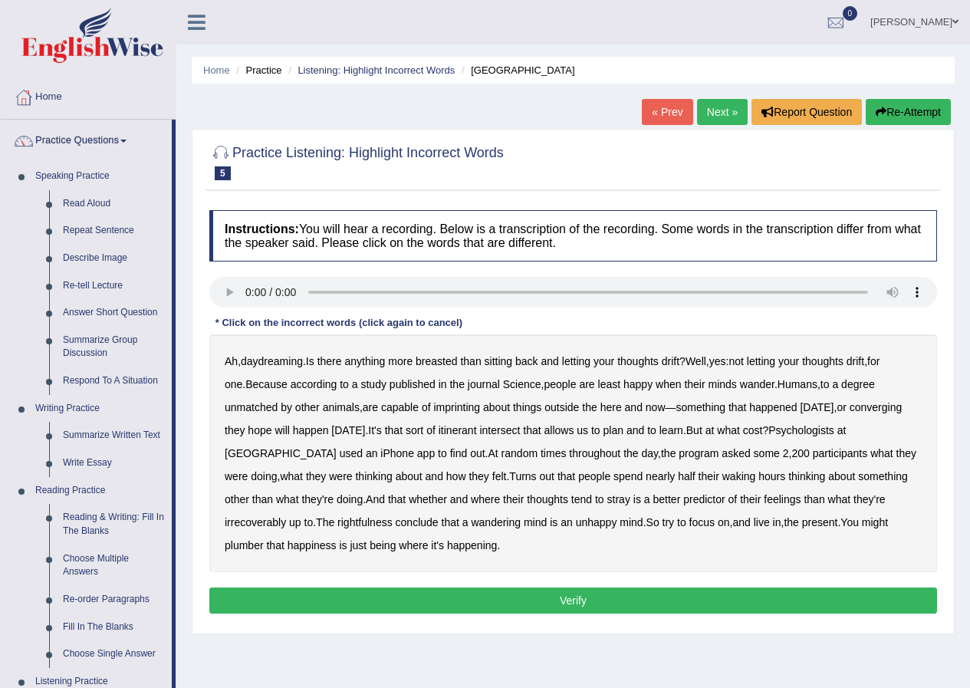
click at [917, 18] on link "Joseph Lumapas" at bounding box center [913, 20] width 111 height 40
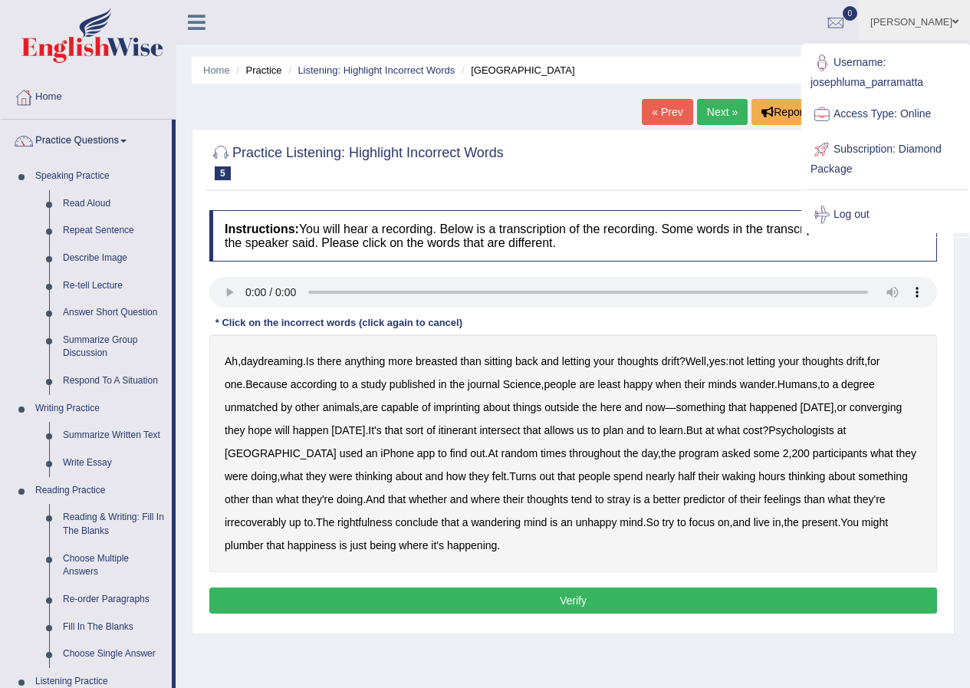
click at [881, 215] on link "Log out" at bounding box center [885, 214] width 166 height 35
